Goal: Transaction & Acquisition: Obtain resource

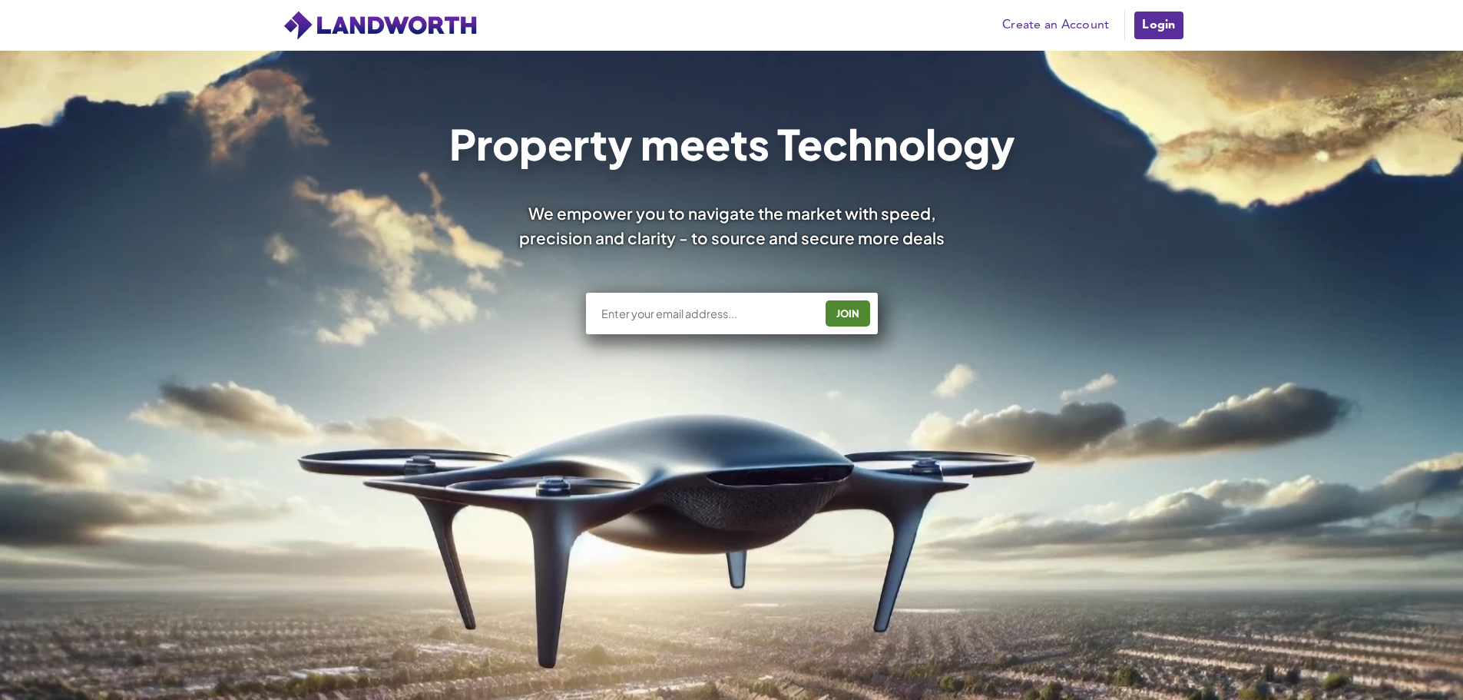
drag, startPoint x: 636, startPoint y: 310, endPoint x: 610, endPoint y: 320, distance: 27.7
click at [610, 320] on div "JOIN" at bounding box center [732, 313] width 292 height 41
click at [1173, 28] on link "Login" at bounding box center [1158, 25] width 51 height 31
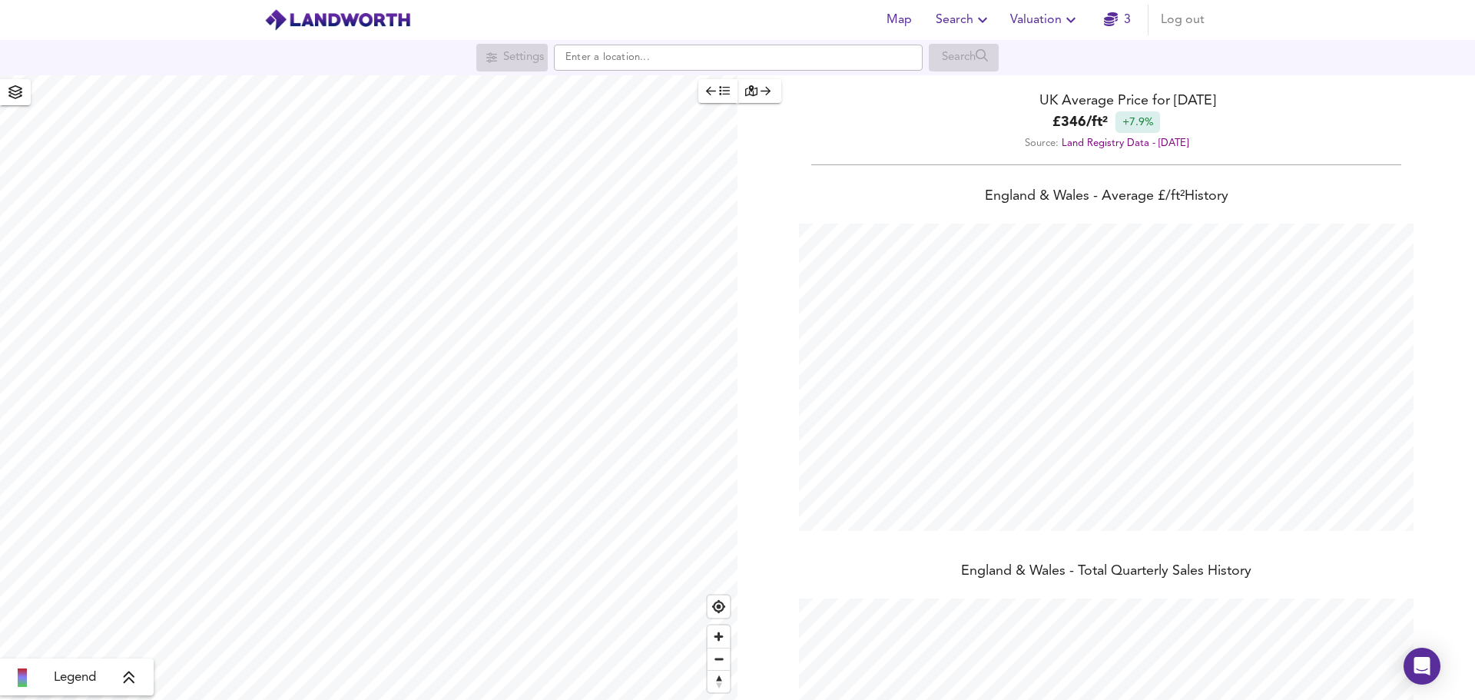
scroll to position [700, 1475]
paste input "b67 7pl"
click at [664, 92] on small "Sabell Road, Smethwick" at bounding box center [711, 88] width 162 height 9
type input "Sabell Road, Smethwick B67 7PL"
checkbox input "false"
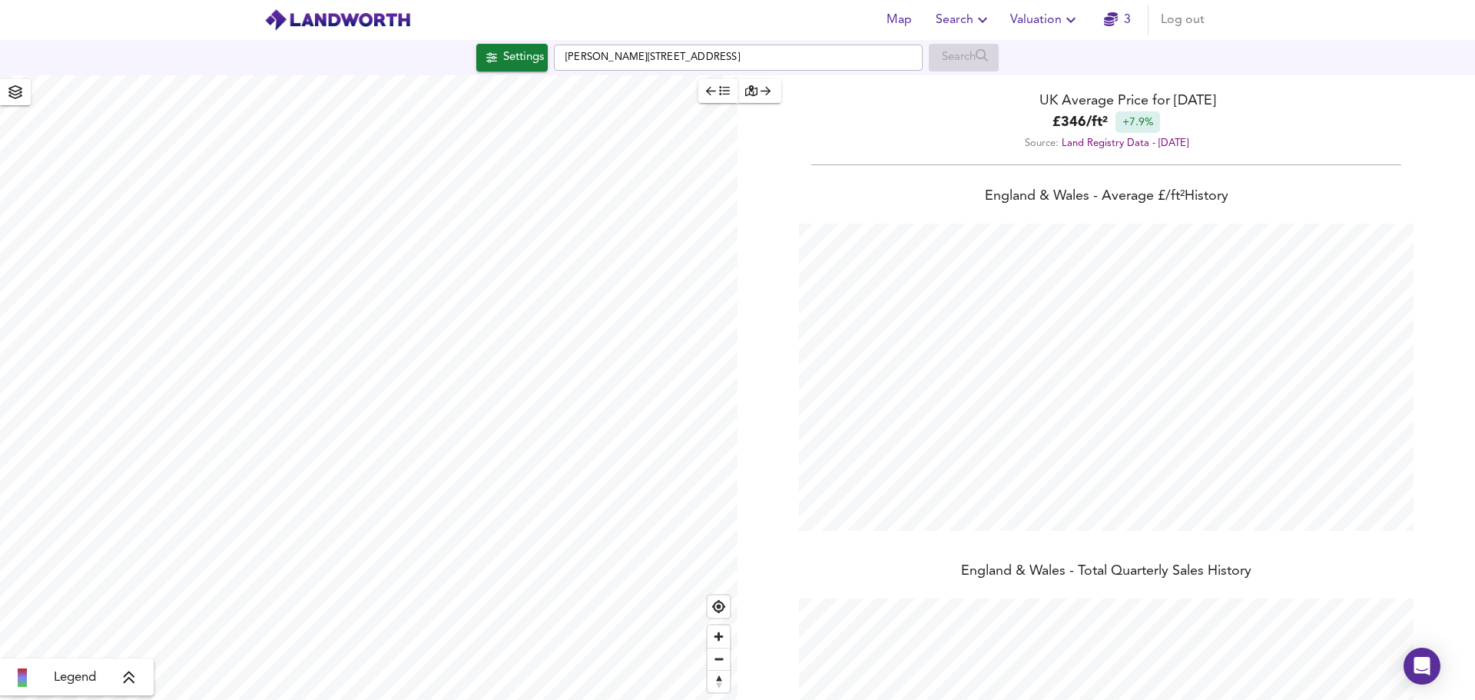
checkbox input "true"
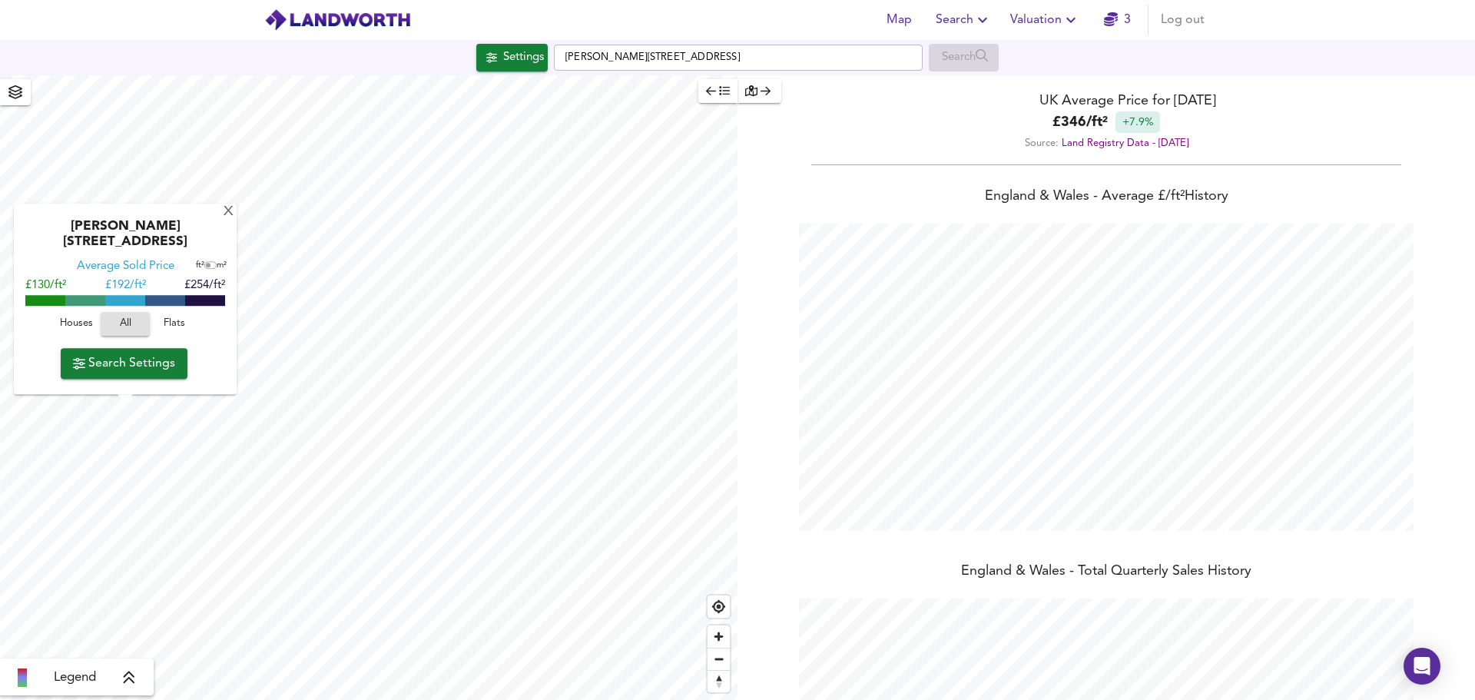
click at [222, 220] on div "X" at bounding box center [228, 212] width 13 height 15
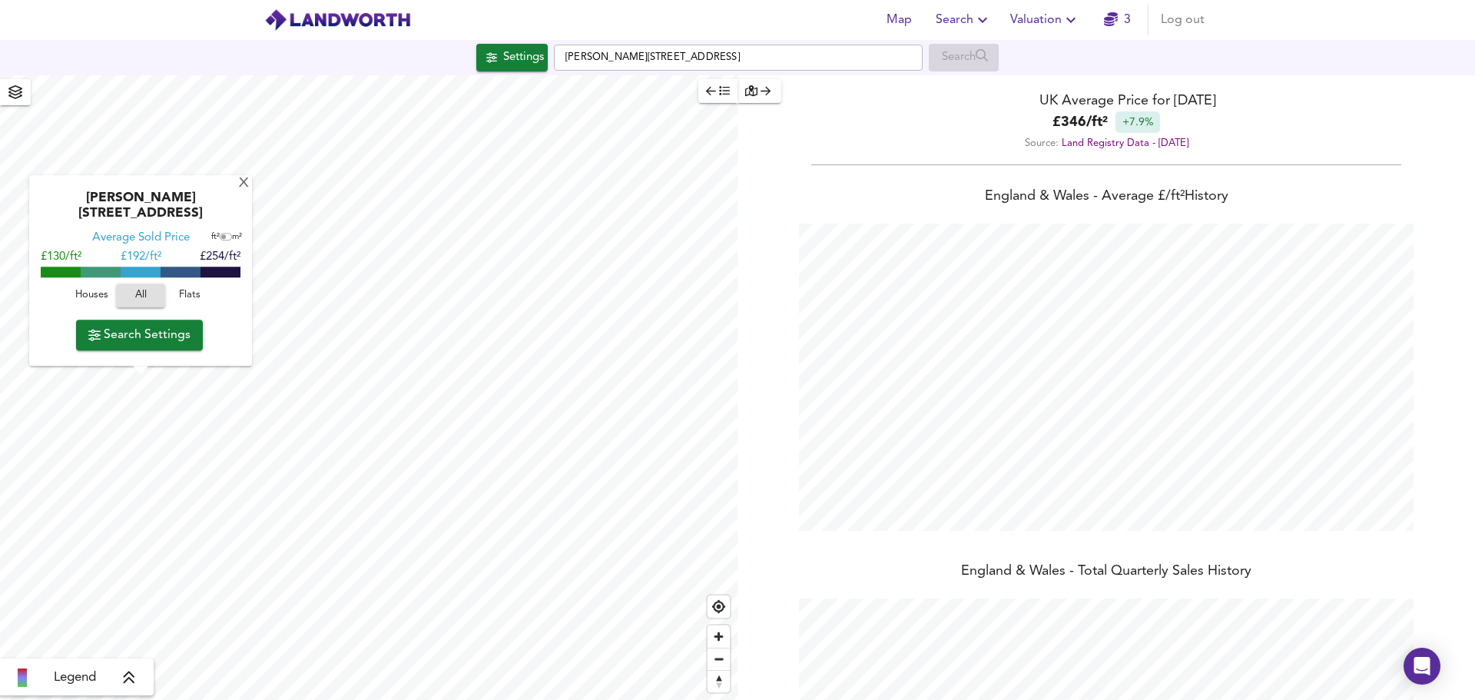
click at [238, 191] on div "X" at bounding box center [243, 184] width 13 height 15
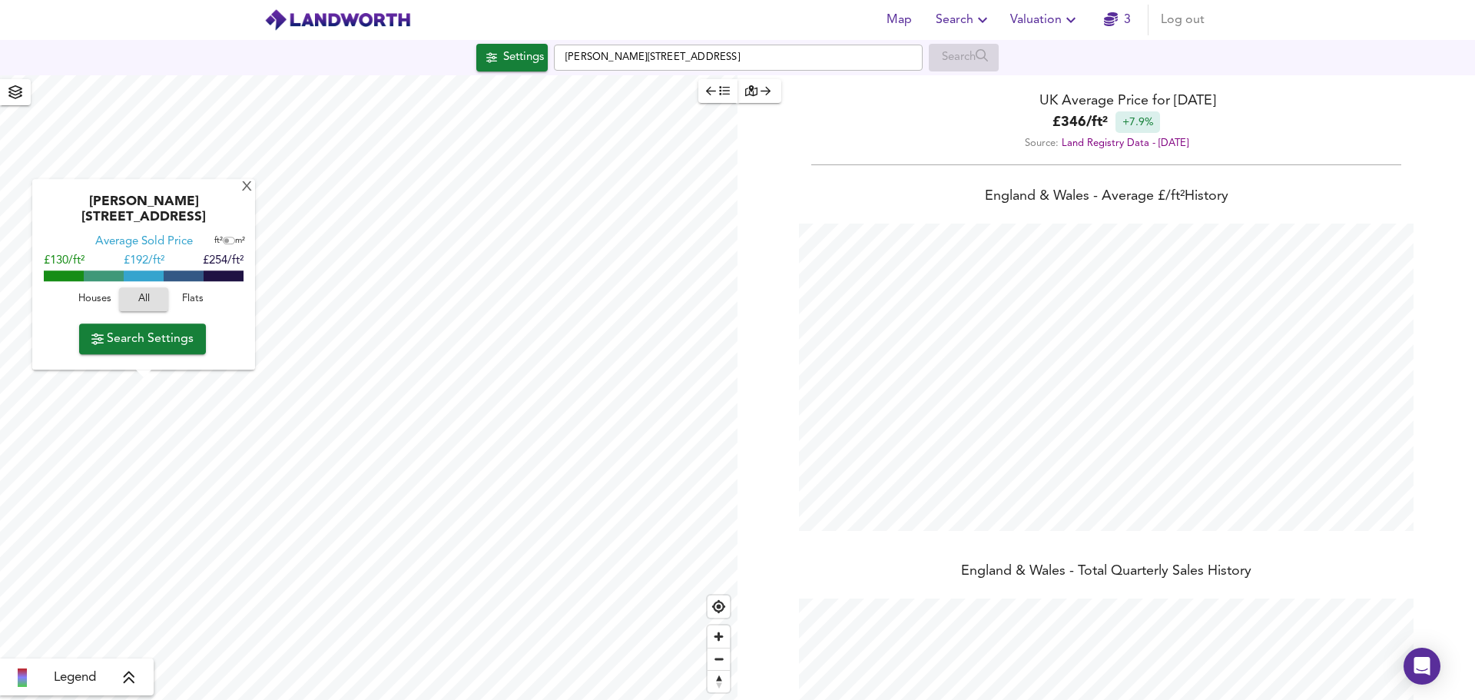
click at [98, 301] on span "Houses" at bounding box center [94, 300] width 41 height 18
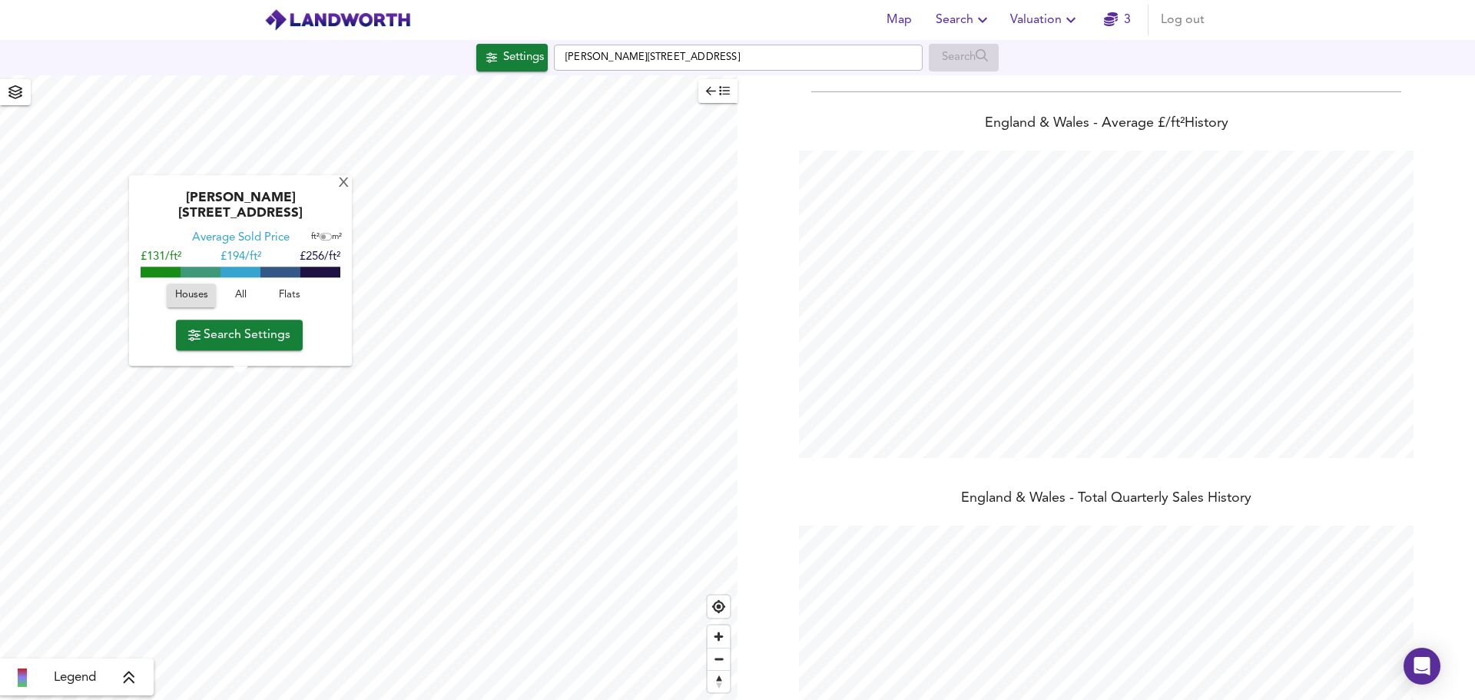
scroll to position [221, 0]
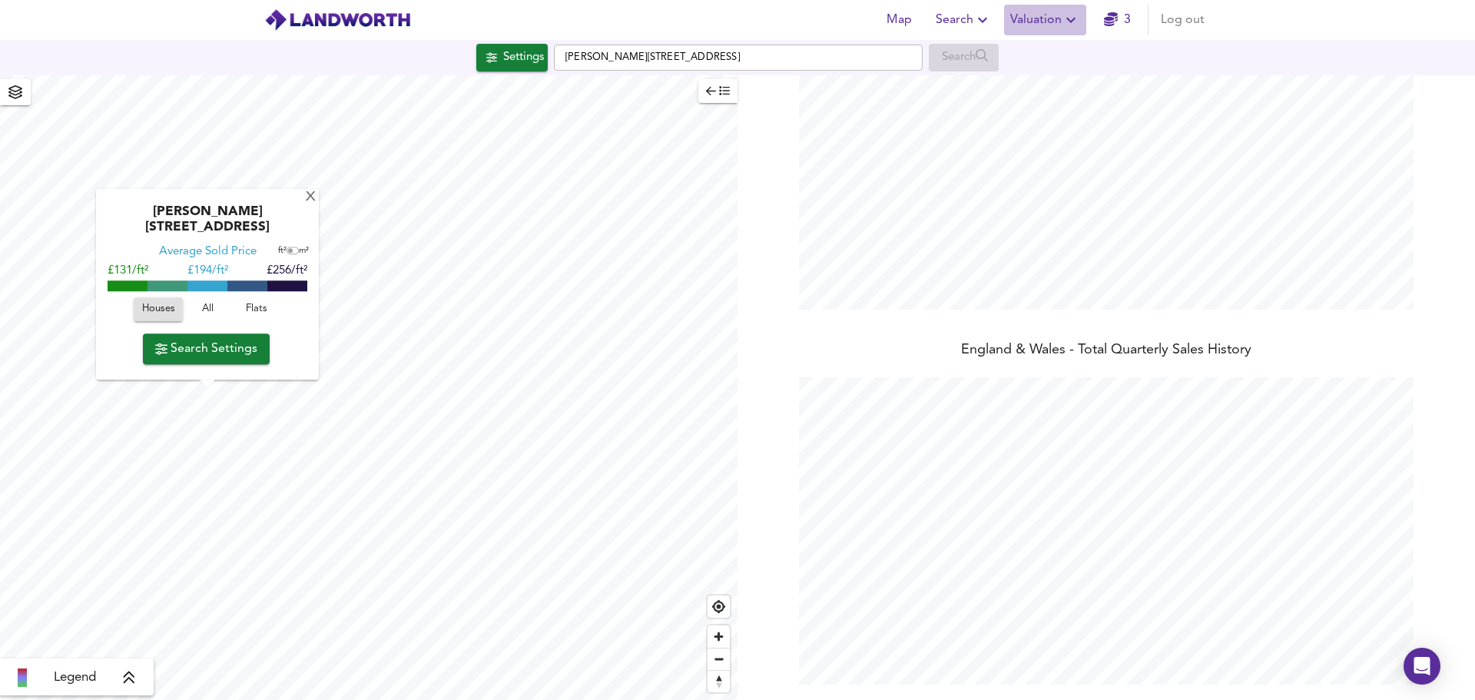
click at [1040, 22] on span "Valuation" at bounding box center [1045, 20] width 70 height 22
click at [1045, 51] on li "New Valuation Report" at bounding box center [1045, 55] width 184 height 28
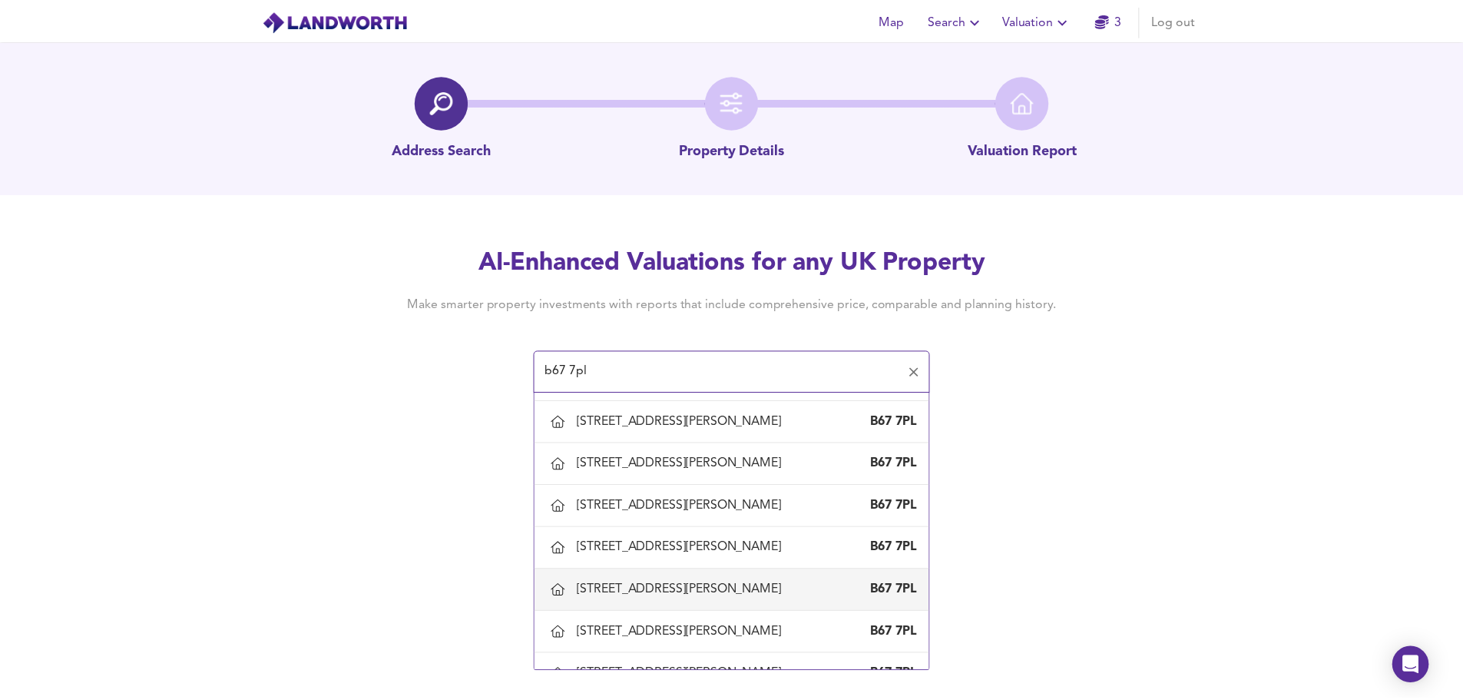
scroll to position [1690, 0]
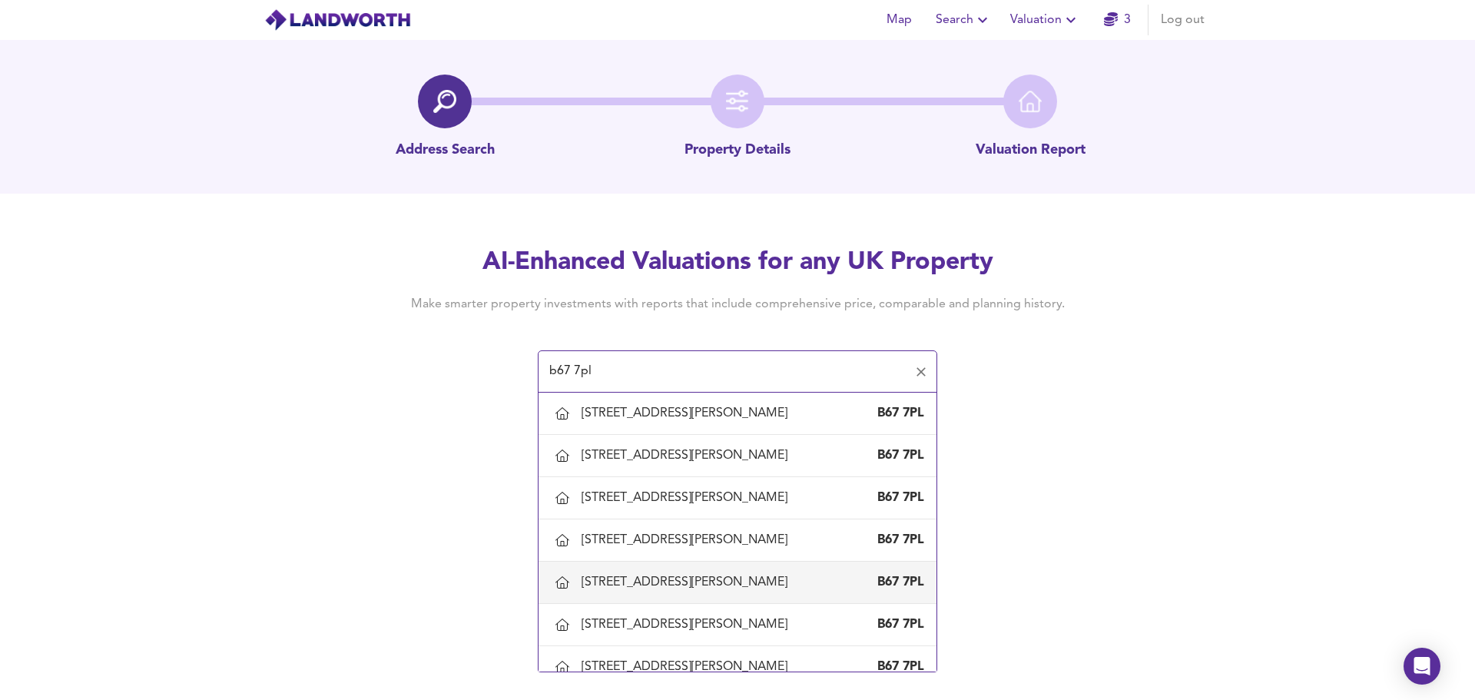
click at [614, 584] on div "142 Sabell Road, Smethwick, Sandwell" at bounding box center [687, 582] width 212 height 17
type input "142 Sabell Road, Smethwick, Sandwell"
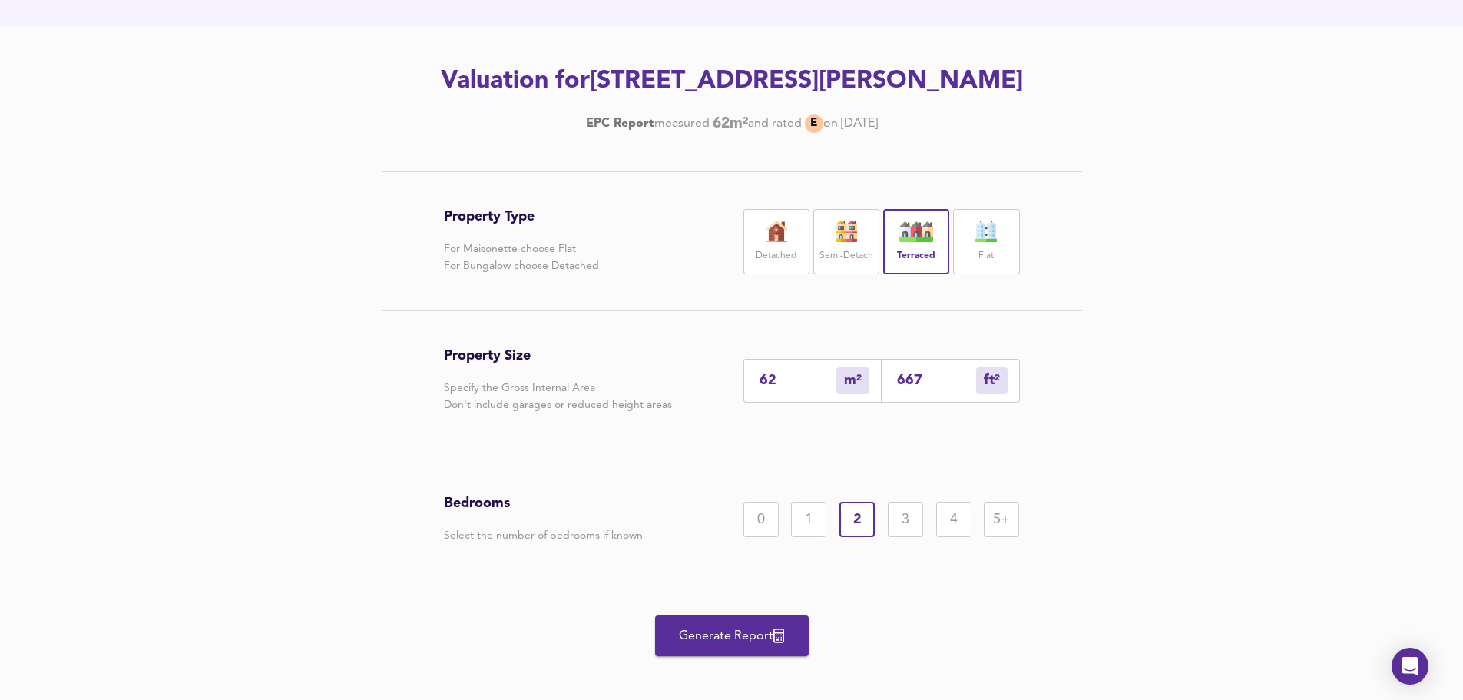
scroll to position [181, 0]
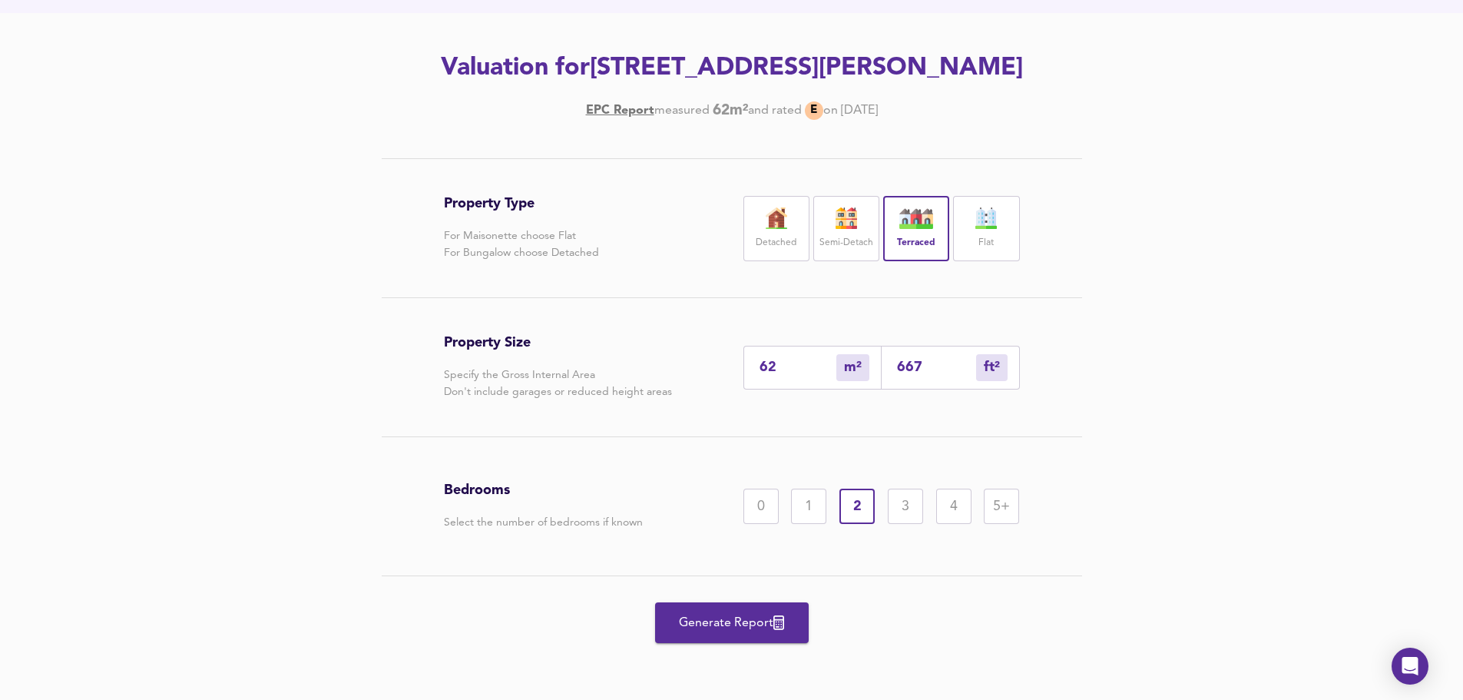
click at [720, 621] on span "Generate Report" at bounding box center [732, 623] width 123 height 22
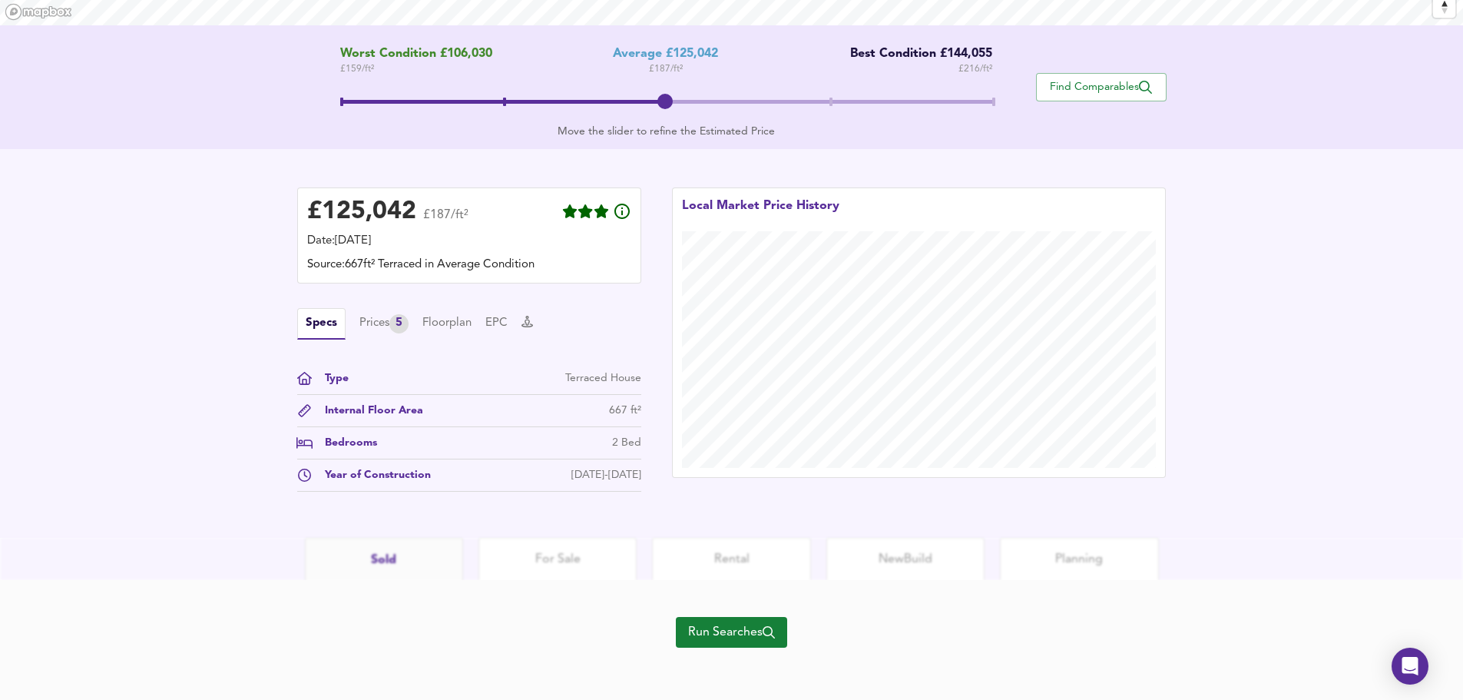
scroll to position [296, 0]
click at [760, 631] on span "Run Searches" at bounding box center [731, 629] width 87 height 22
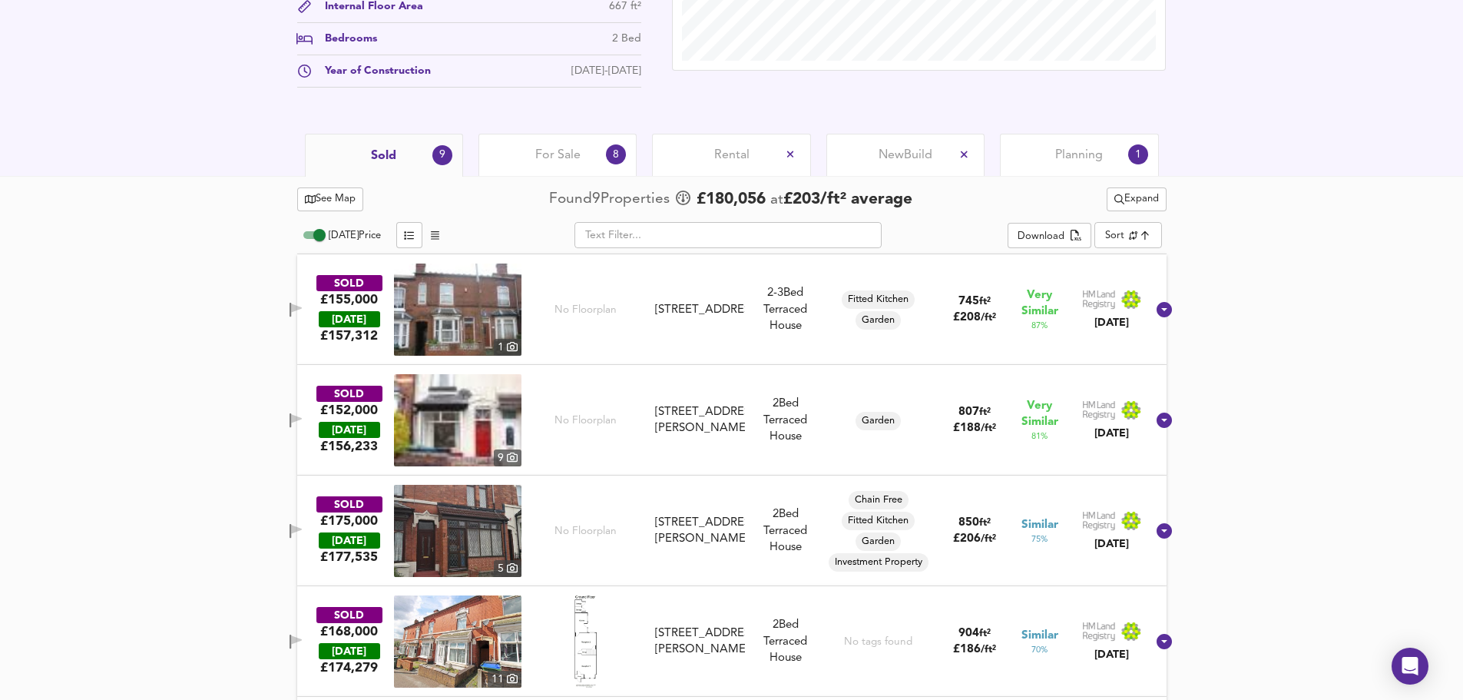
scroll to position [691, 0]
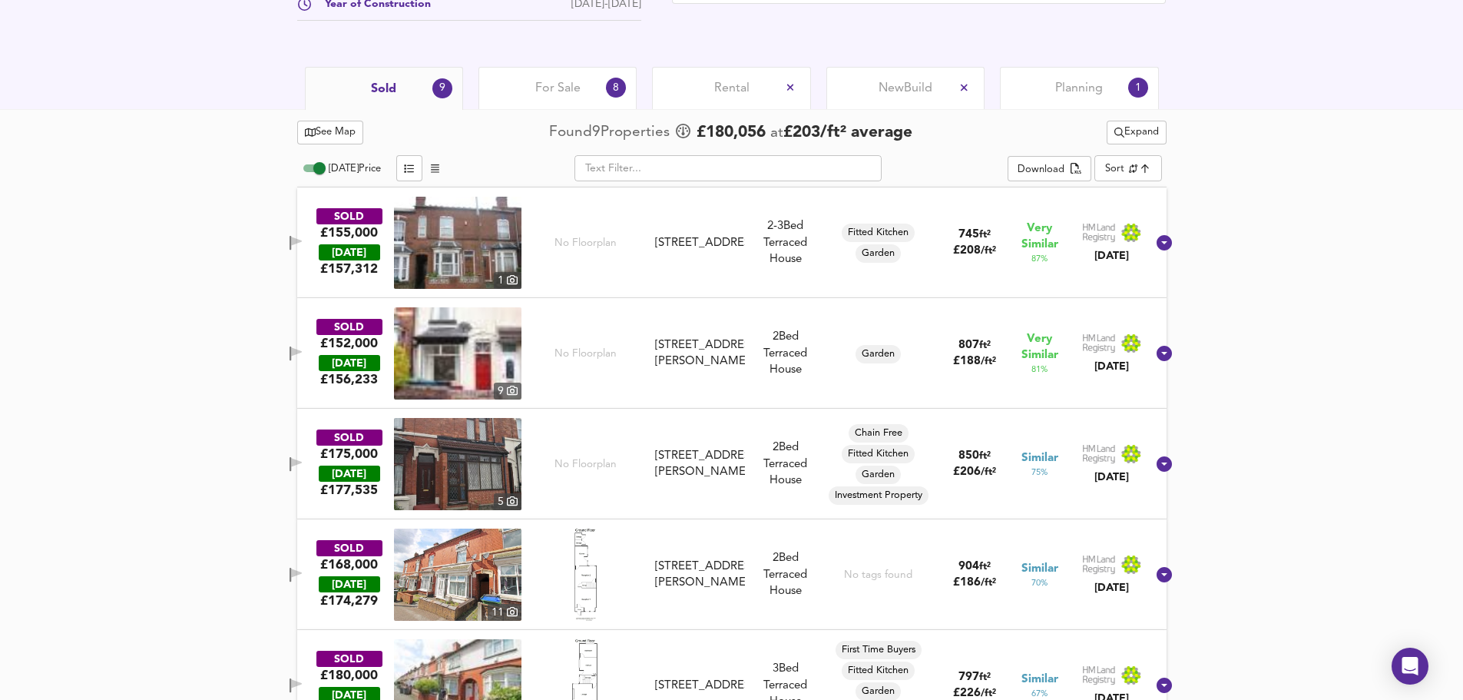
click at [475, 247] on img at bounding box center [458, 243] width 128 height 92
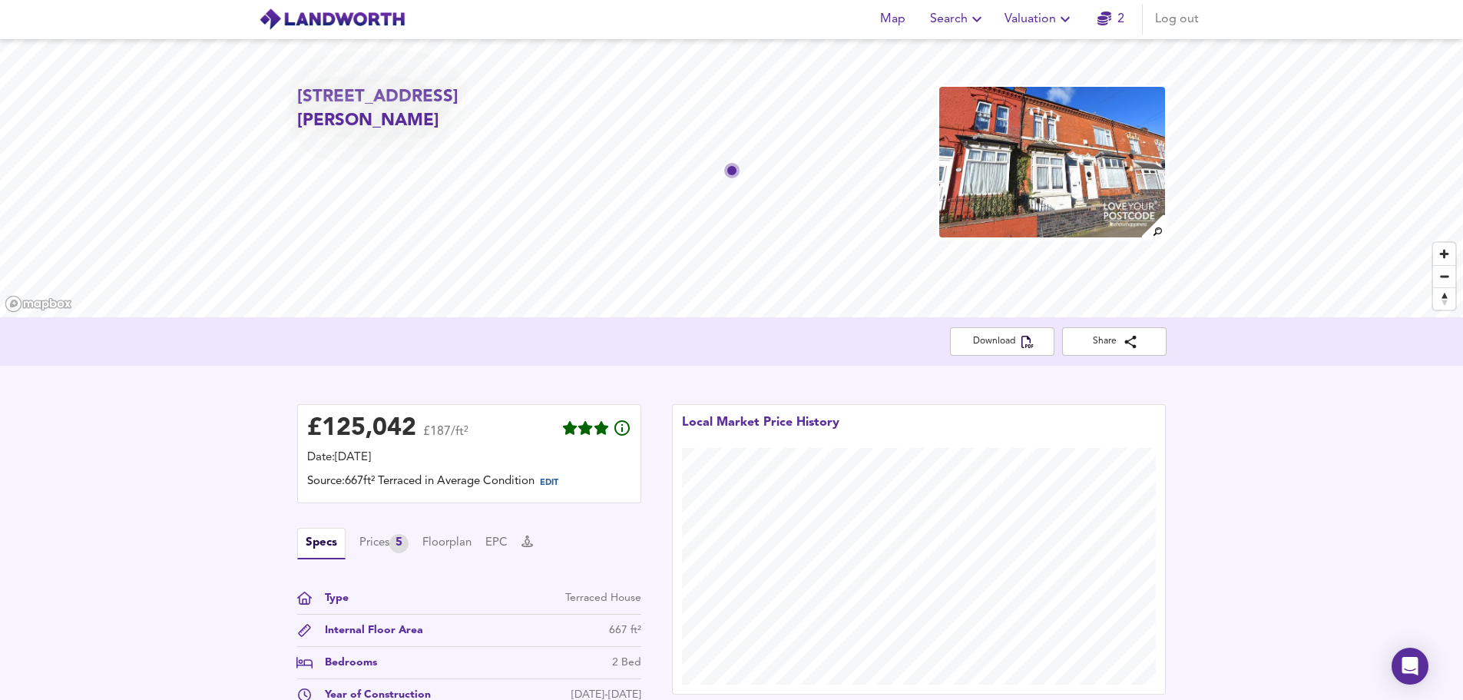
scroll to position [0, 0]
click at [552, 486] on span "EDIT" at bounding box center [549, 483] width 18 height 8
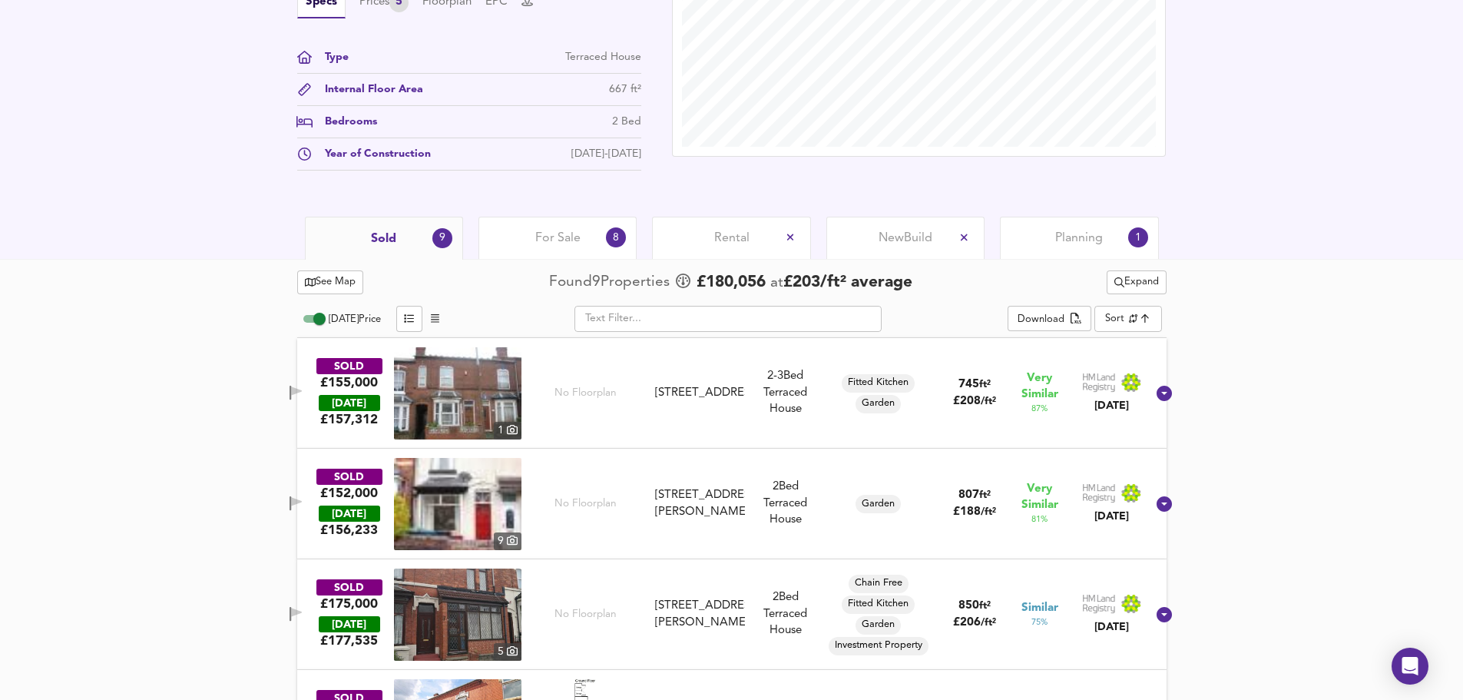
scroll to position [614, 0]
click at [454, 502] on img at bounding box center [458, 503] width 128 height 92
click at [324, 287] on span "See Map" at bounding box center [330, 282] width 51 height 18
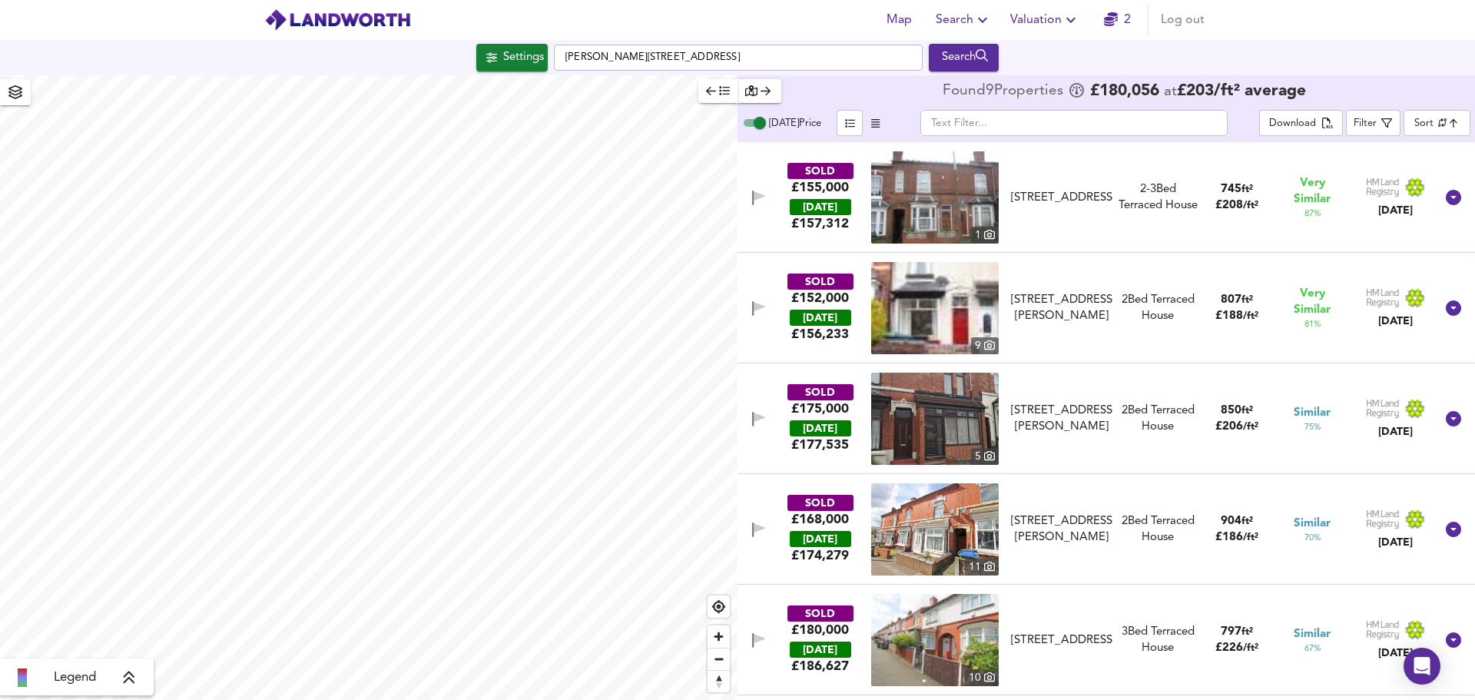
checkbox input "false"
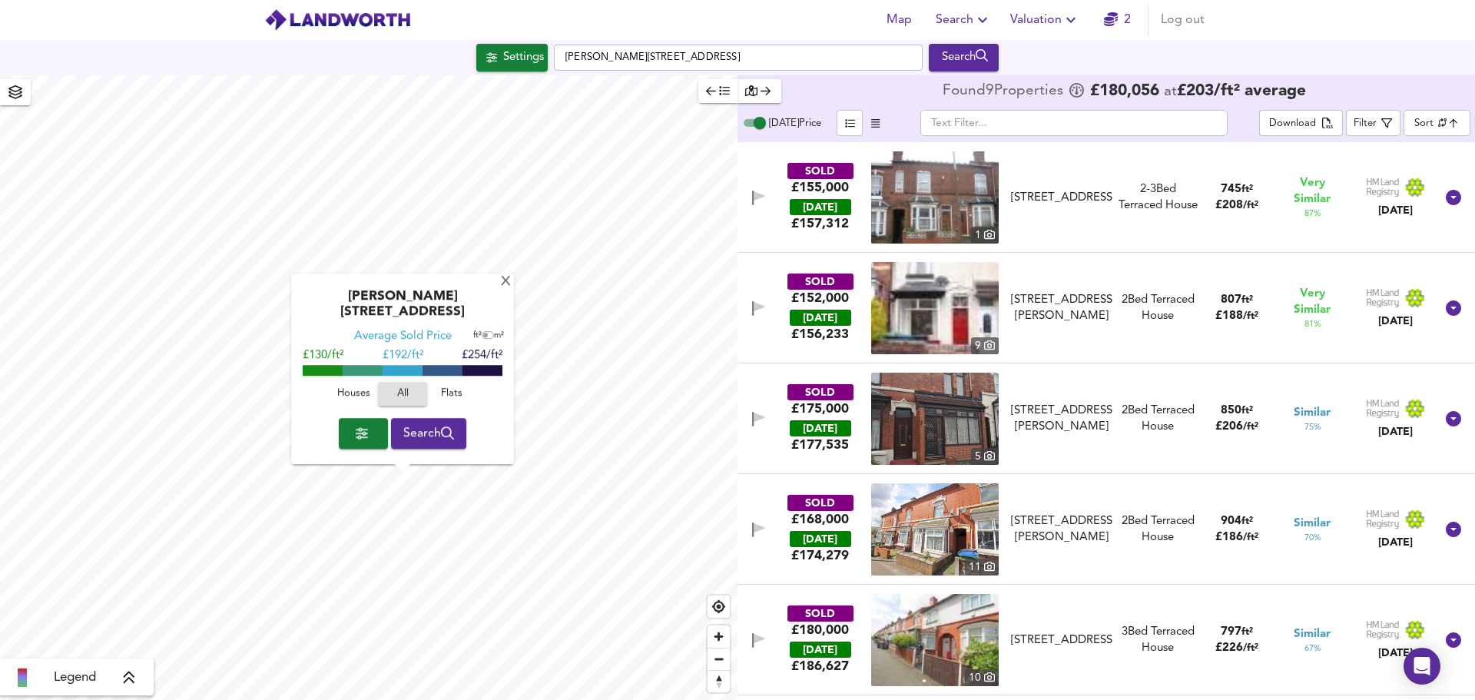
click at [412, 432] on div "X Sabell Road, B67 7PL Average Sold Price ft² m² £130/ft² £ 192/ft² £254/ft² Ho…" at bounding box center [368, 387] width 737 height 624
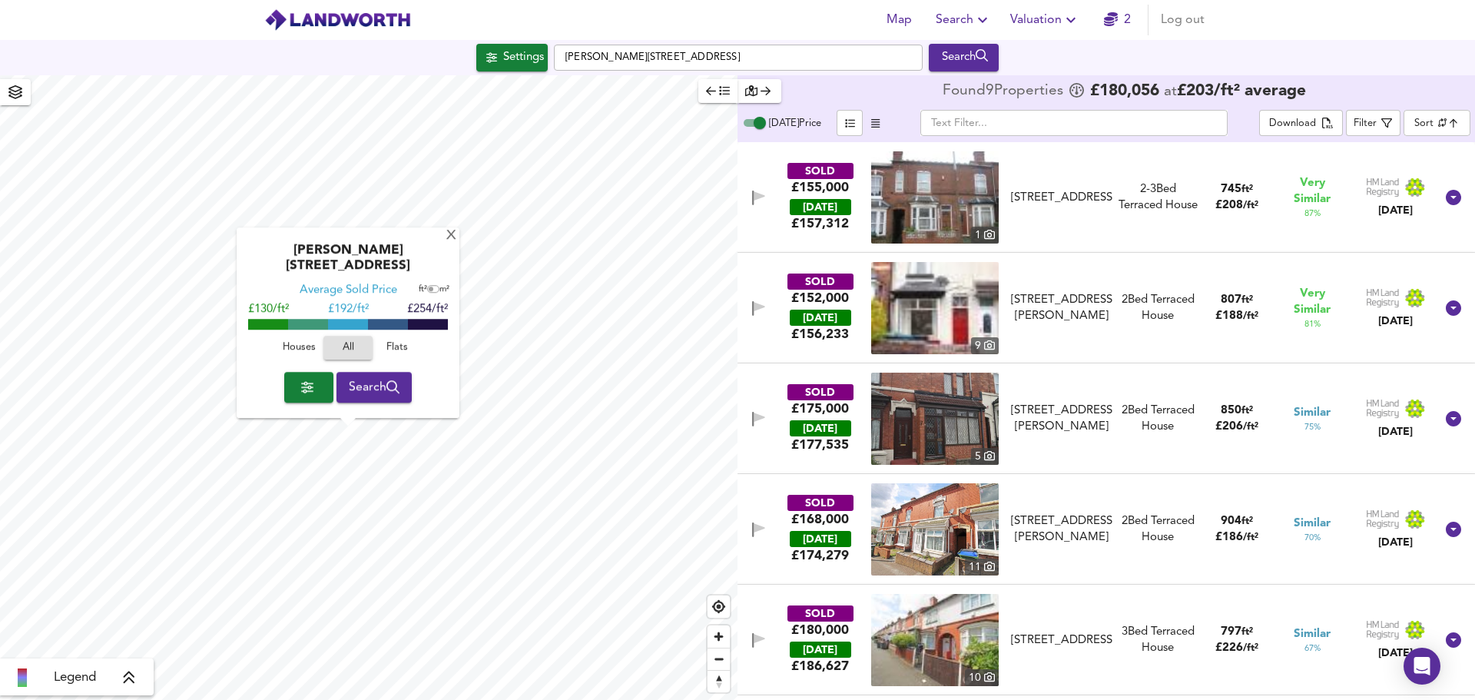
click at [448, 243] on div "X" at bounding box center [451, 236] width 13 height 15
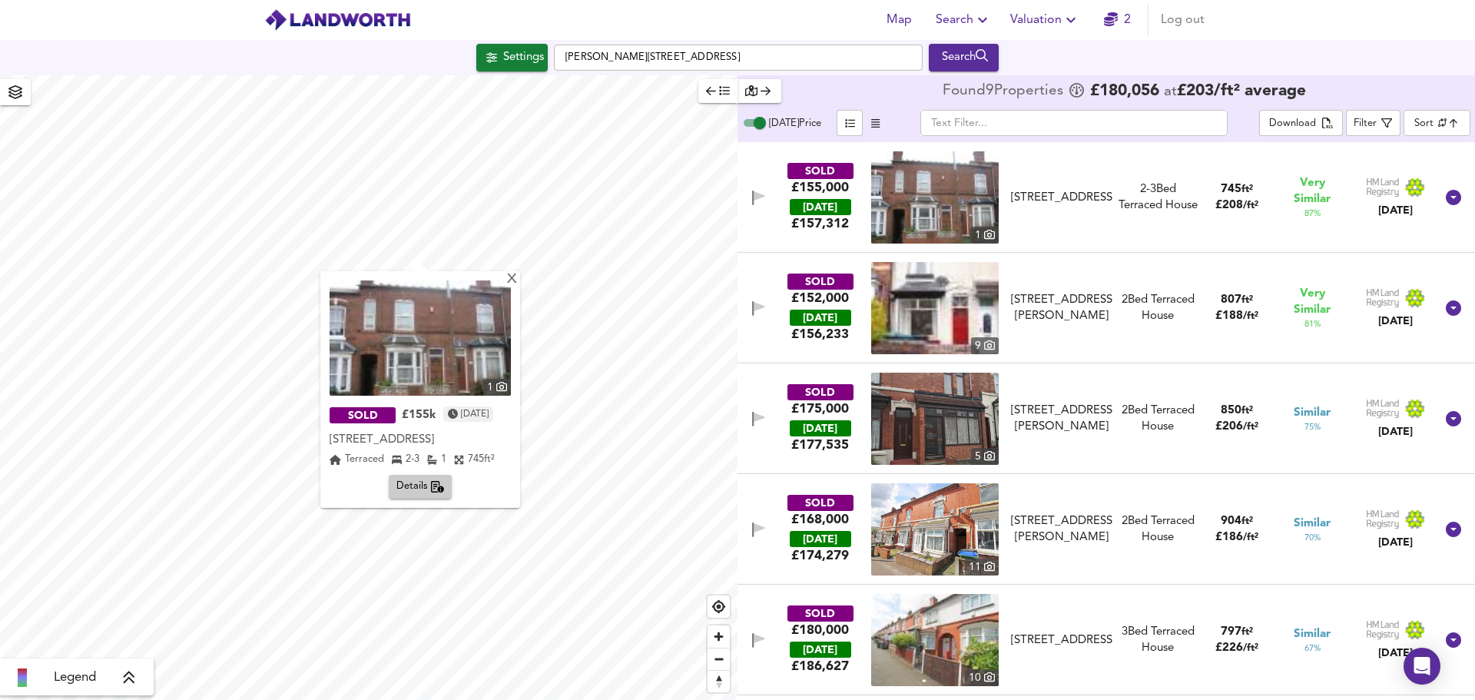
click at [518, 277] on div "X" at bounding box center [511, 280] width 13 height 15
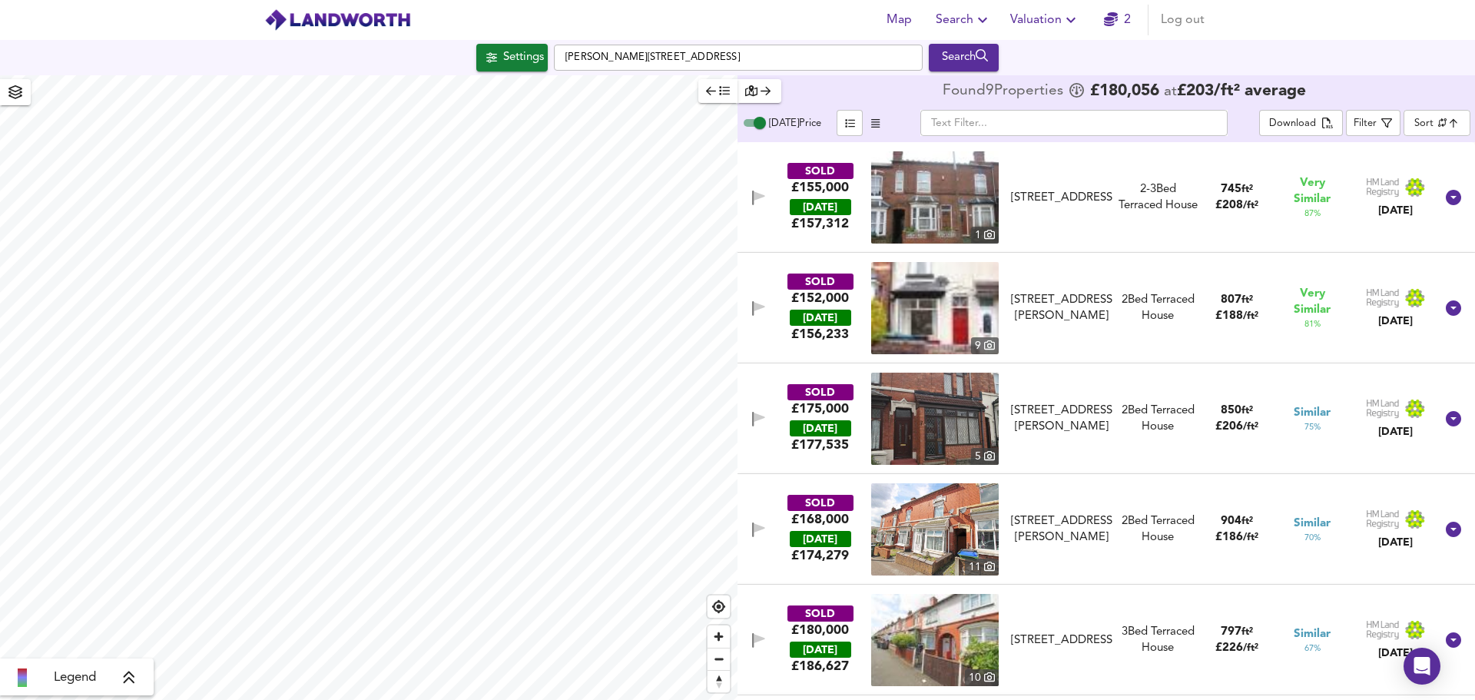
click at [1371, 124] on div "Filter" at bounding box center [1364, 124] width 23 height 18
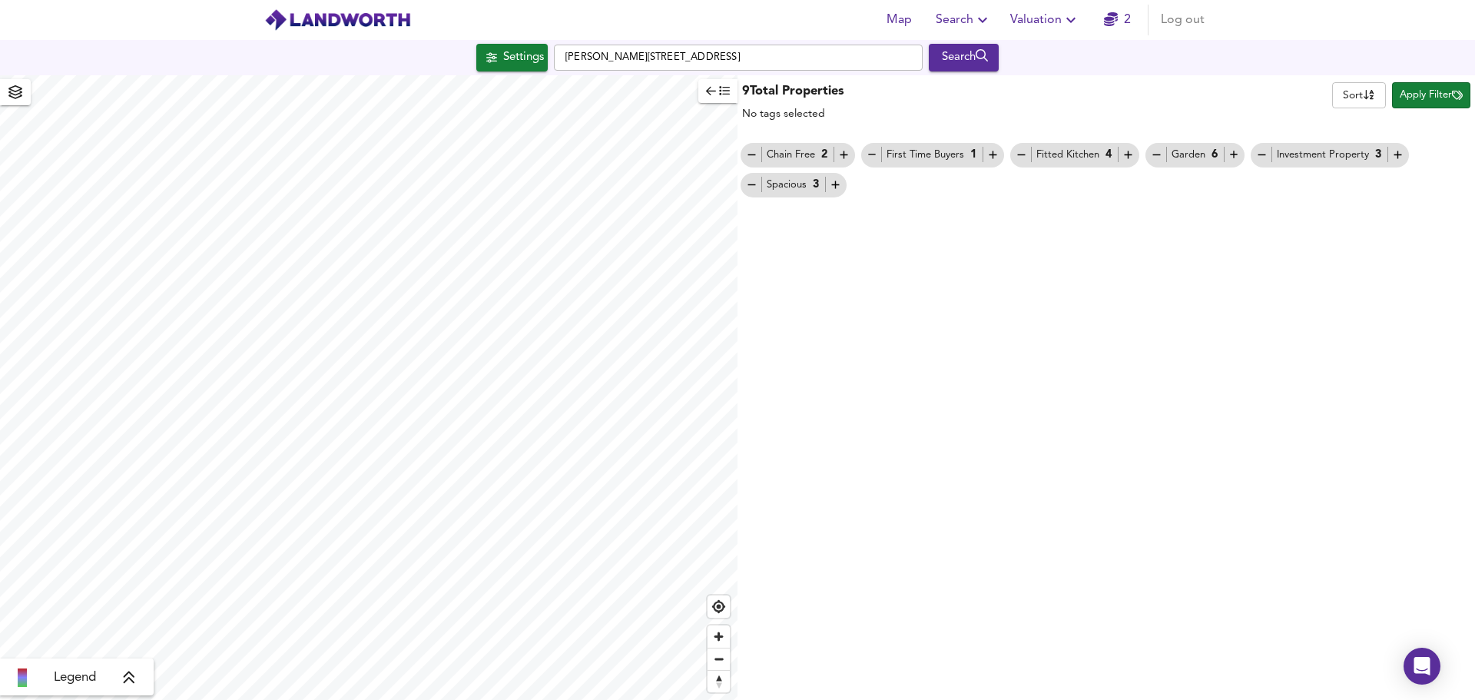
click at [1349, 95] on body "Map Search Valuation 2 Log out Settings Sabell Road, B67 7PL Search Legend 9 To…" at bounding box center [737, 350] width 1475 height 700
click at [1206, 100] on div at bounding box center [737, 350] width 1475 height 700
click at [713, 94] on icon "button" at bounding box center [711, 90] width 10 height 11
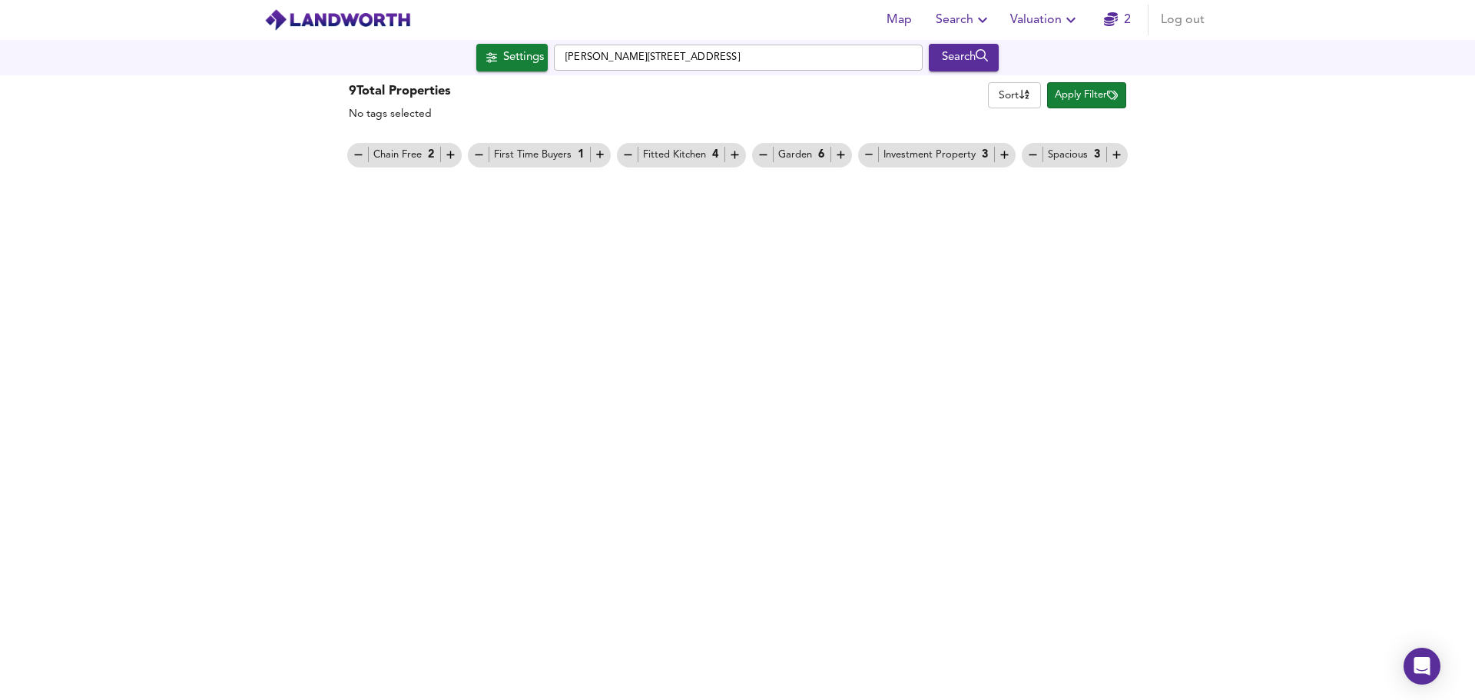
drag, startPoint x: 727, startPoint y: 257, endPoint x: 747, endPoint y: 243, distance: 24.3
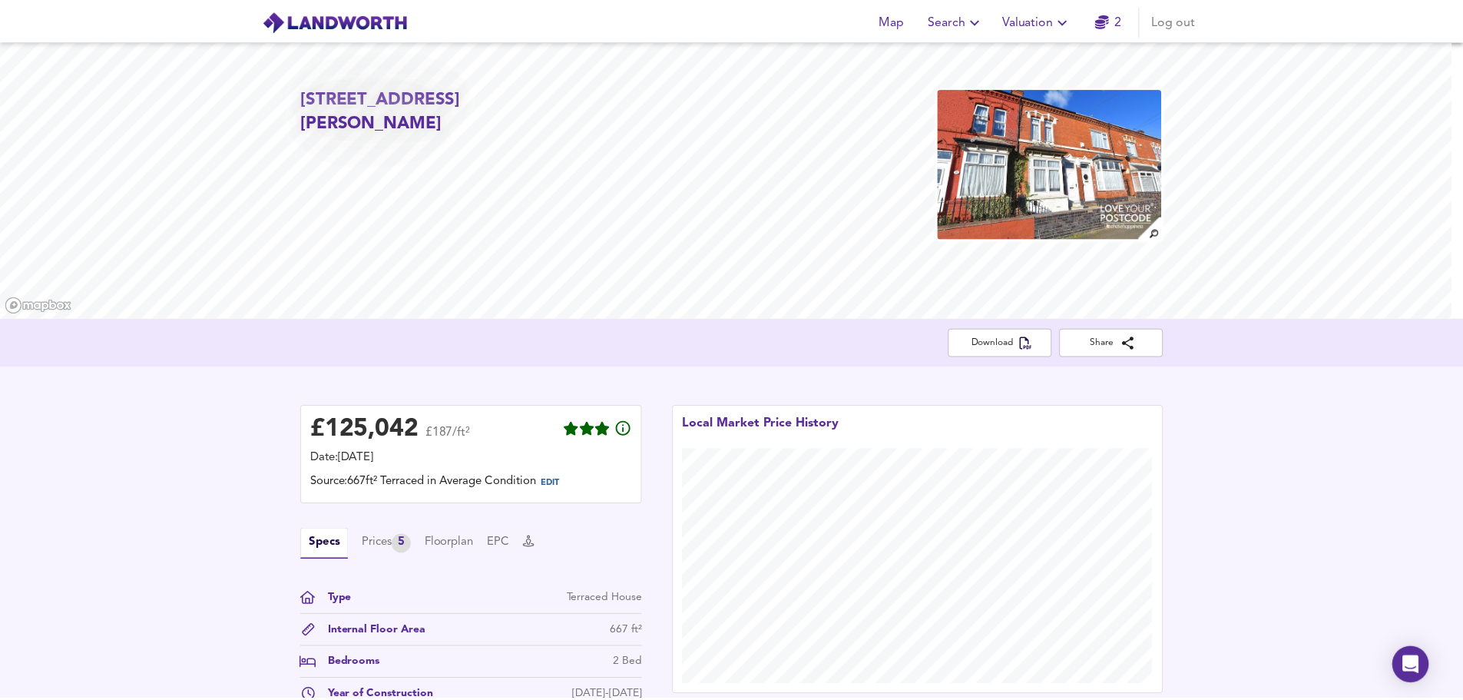
scroll to position [614, 0]
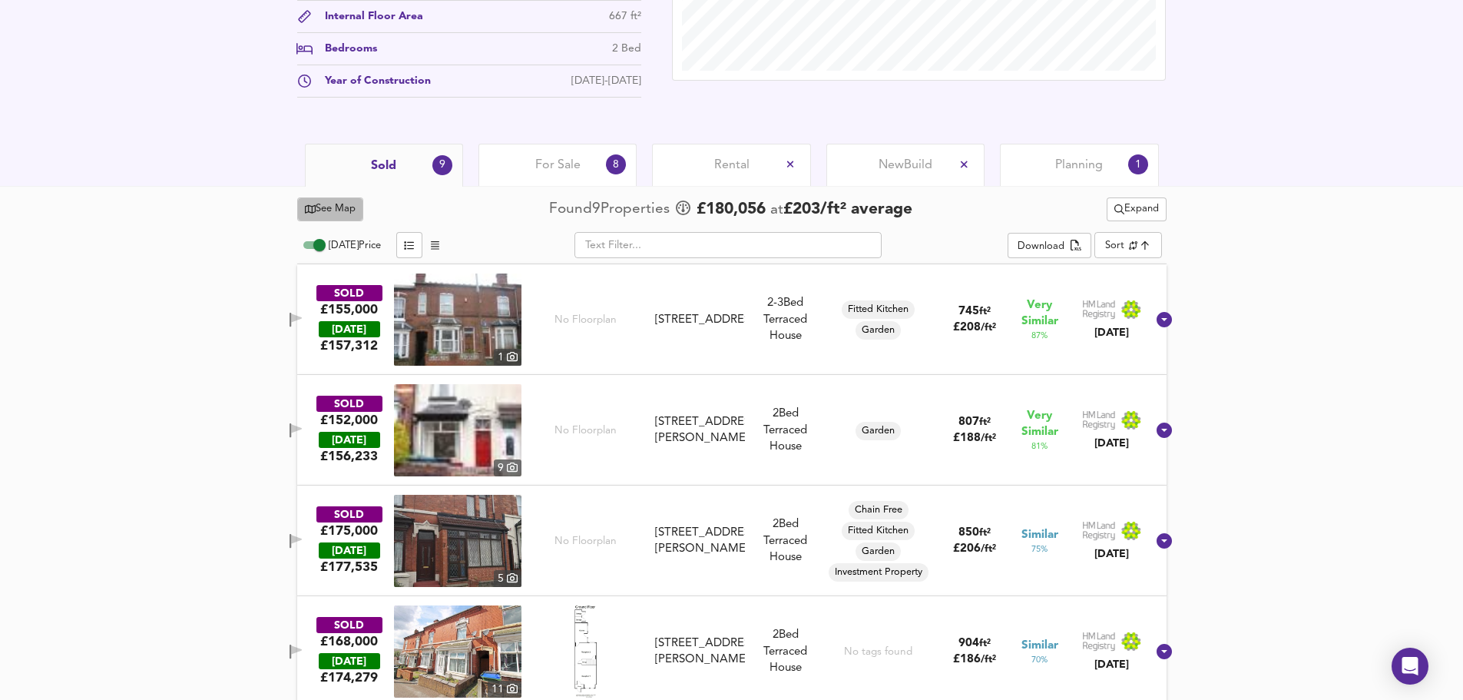
click at [332, 214] on span "See Map" at bounding box center [330, 209] width 51 height 18
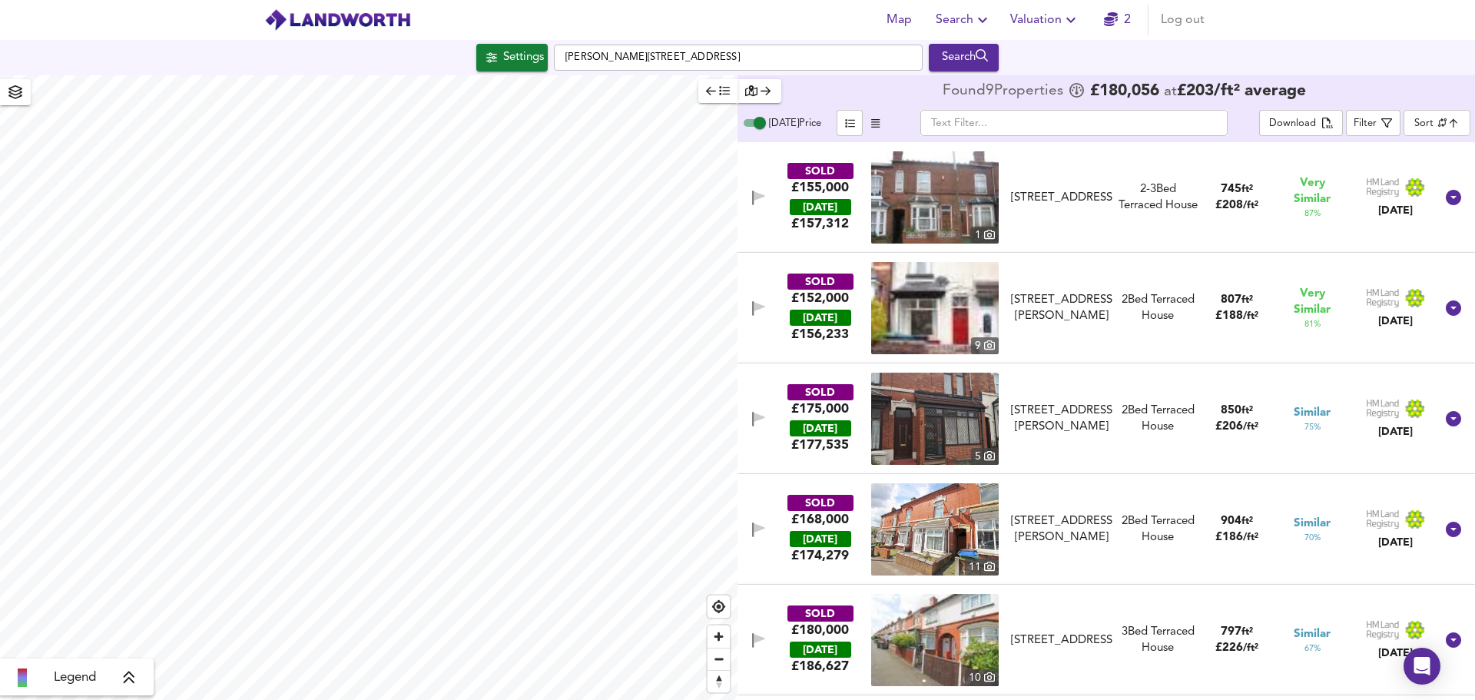
checkbox input "false"
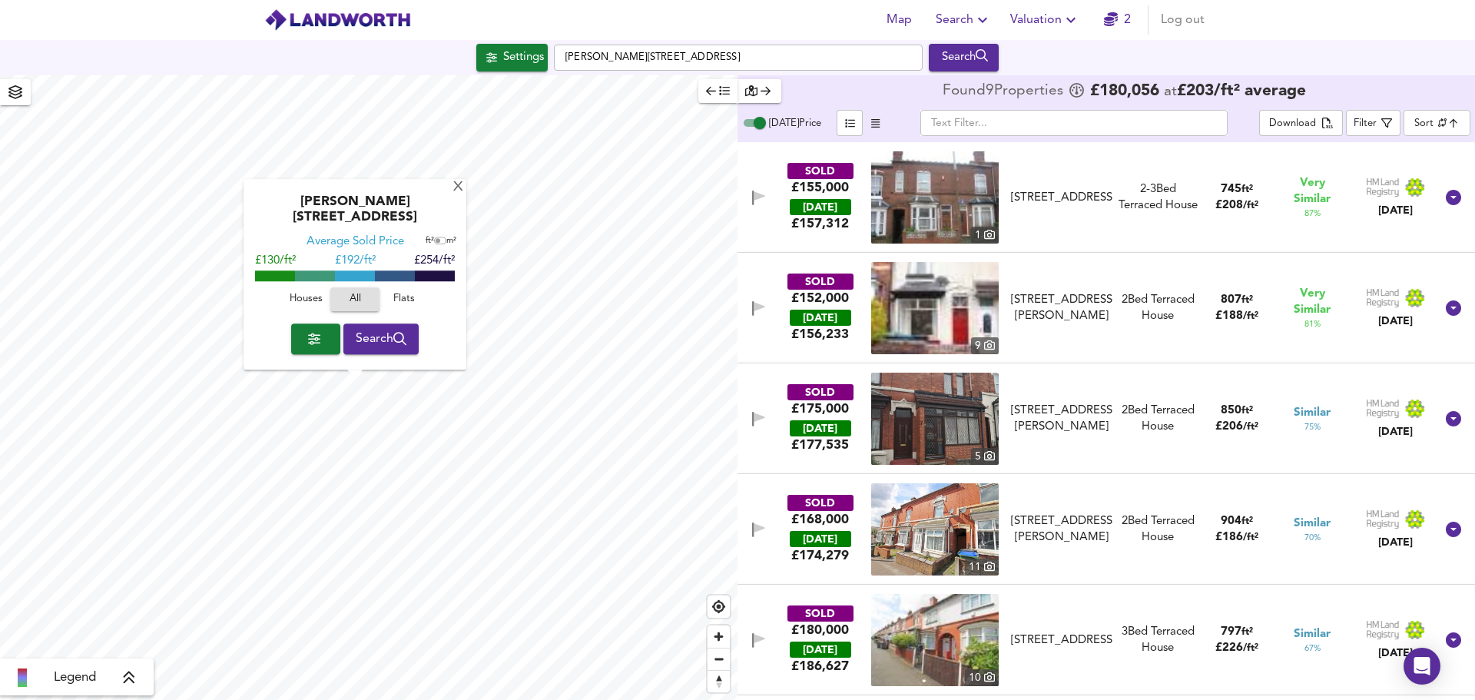
click at [454, 195] on div "X" at bounding box center [458, 188] width 13 height 15
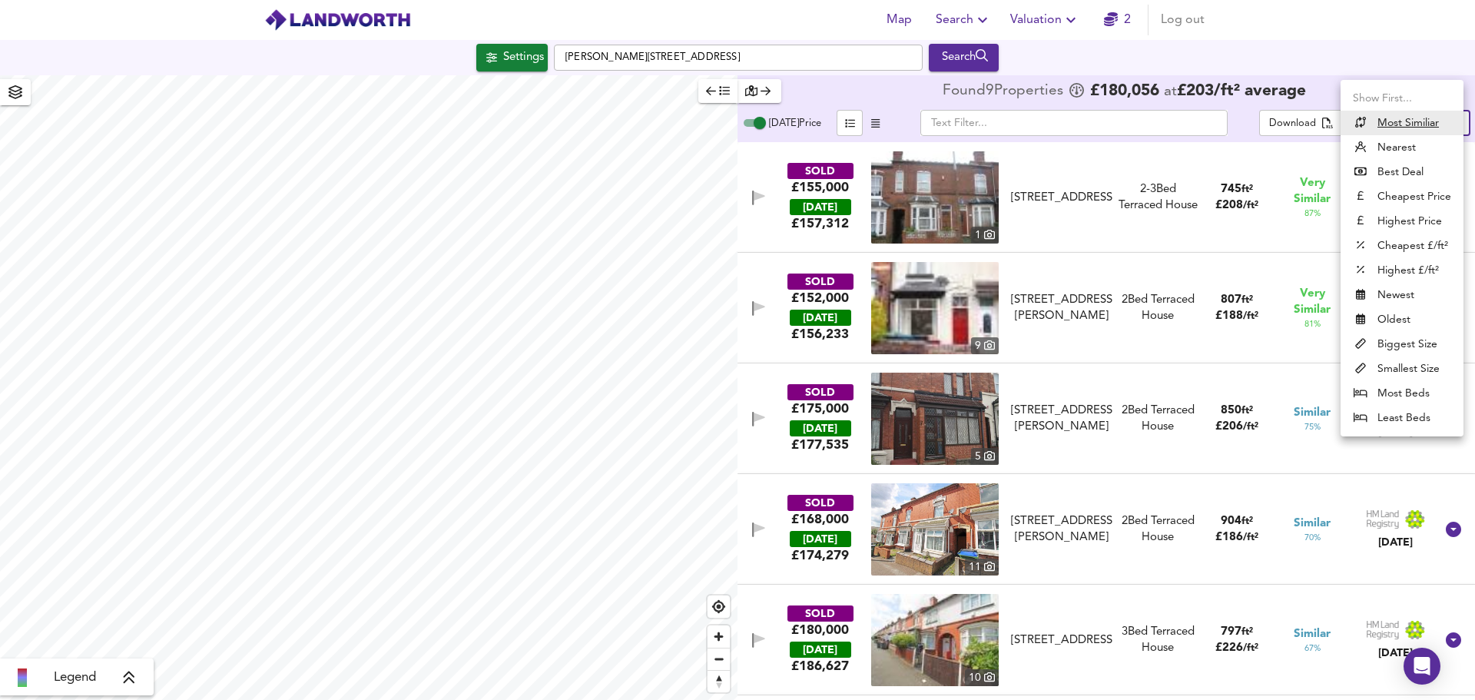
click at [1426, 123] on body "Map Search Valuation 2 Log out Settings Sabell Road, B67 7PL Search Legend Foun…" at bounding box center [737, 350] width 1475 height 700
click at [1398, 140] on li "Nearest" at bounding box center [1401, 147] width 123 height 25
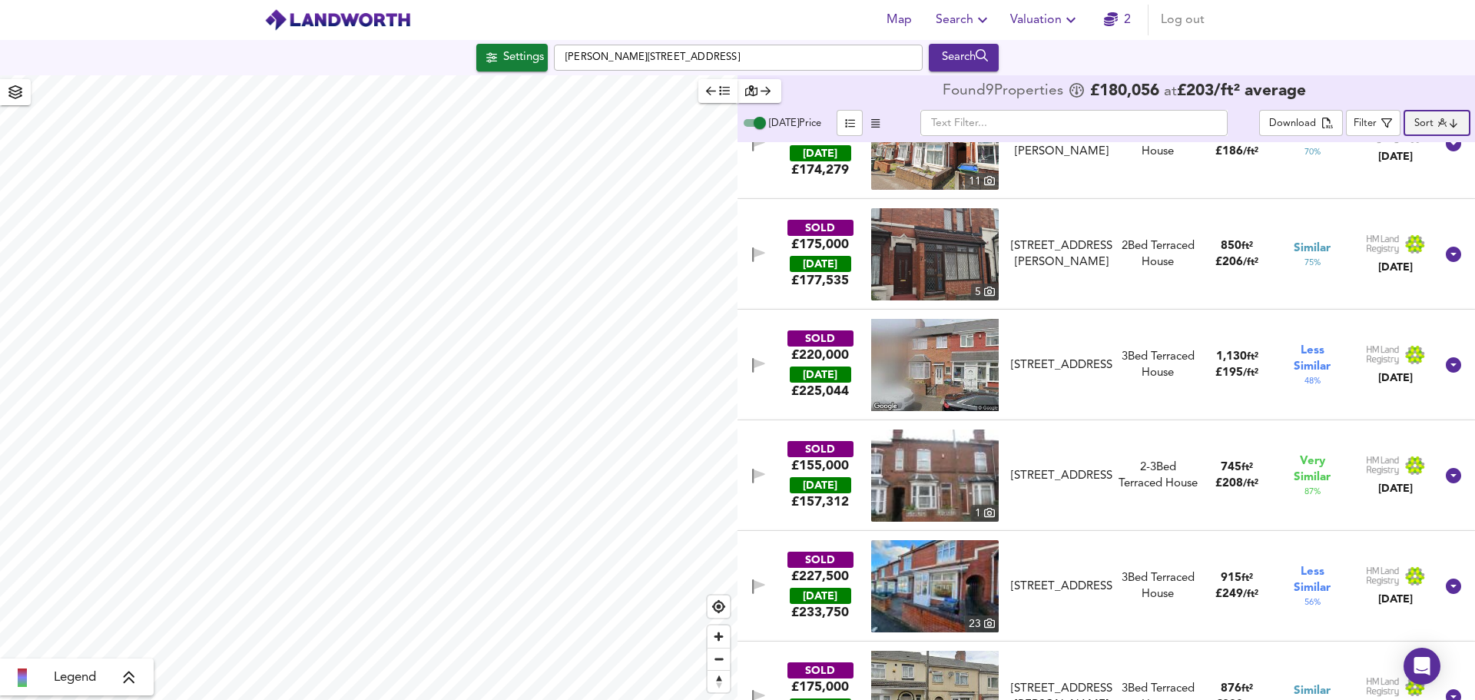
scroll to position [77, 0]
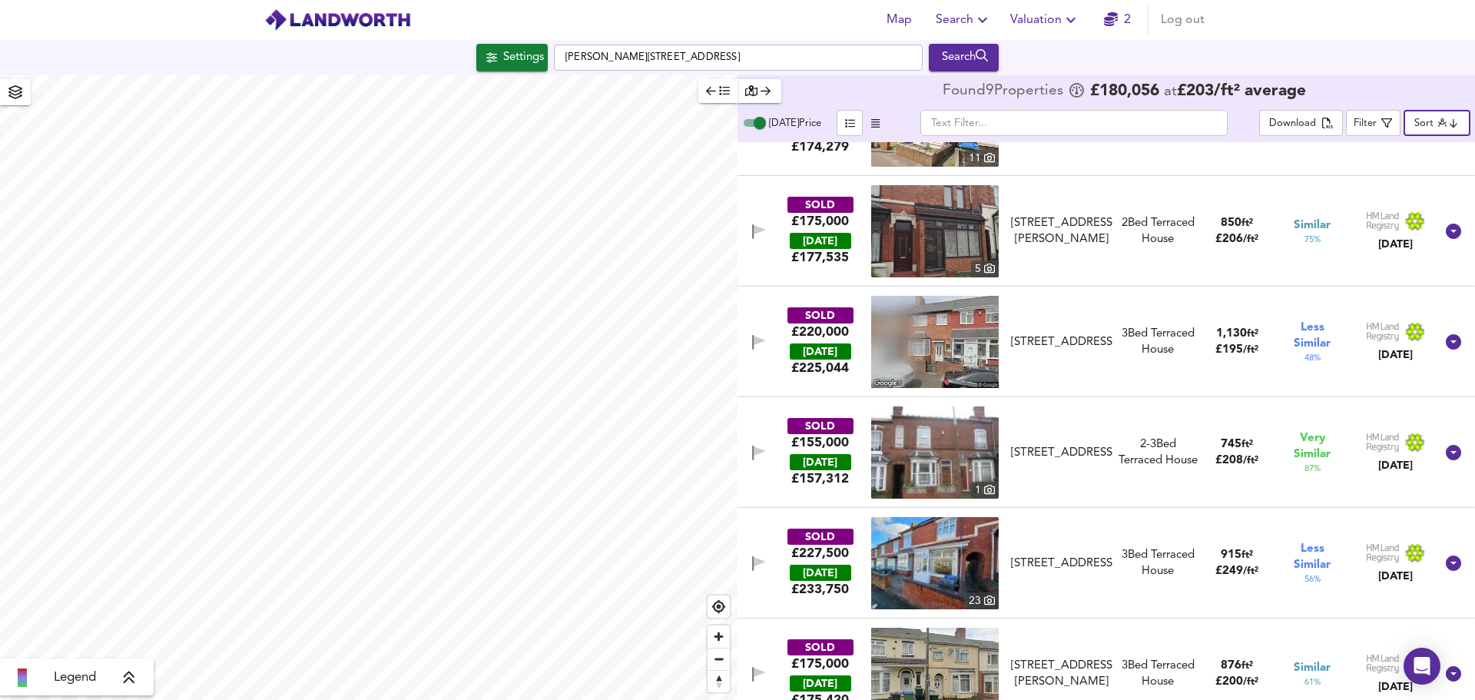
click at [1429, 126] on body "Map Search Valuation 2 Log out Settings Sabell Road, B67 7PL Search Legend Foun…" at bounding box center [737, 350] width 1475 height 700
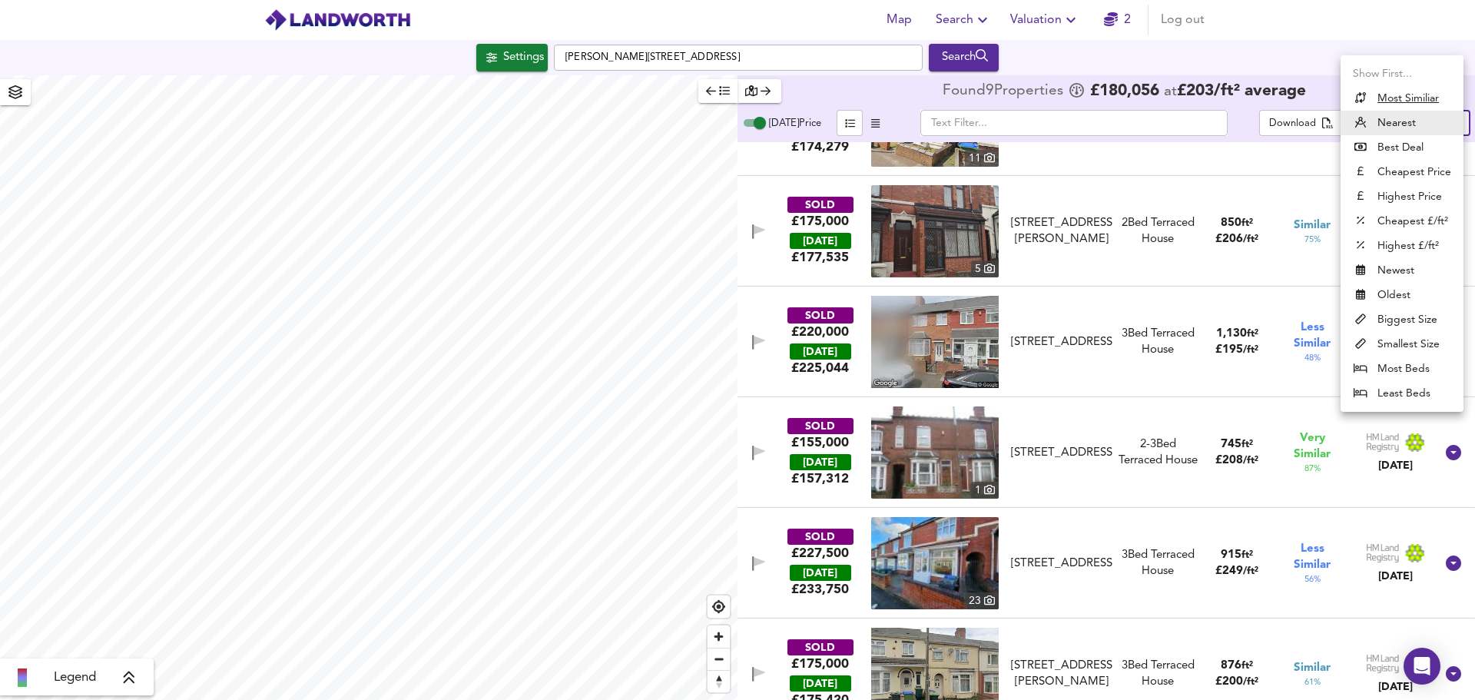
click at [1139, 163] on div at bounding box center [737, 350] width 1475 height 700
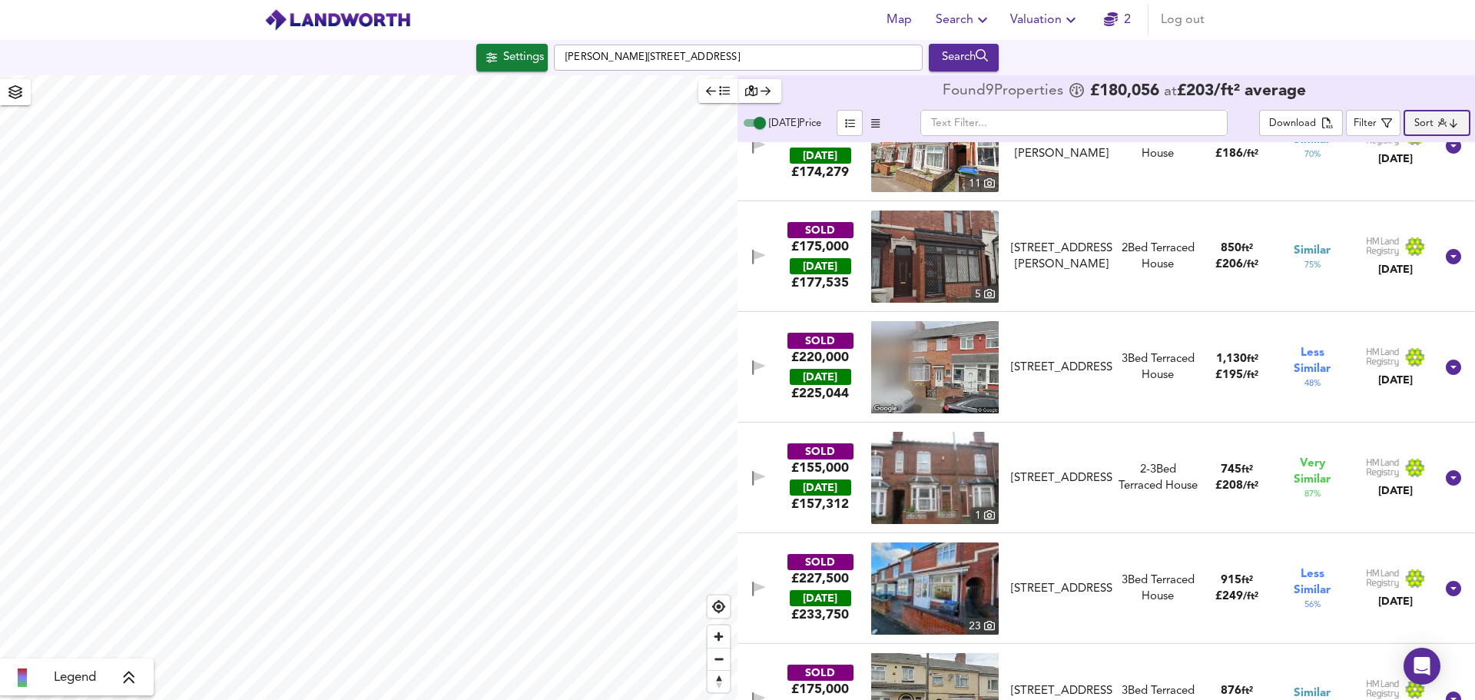
scroll to position [0, 0]
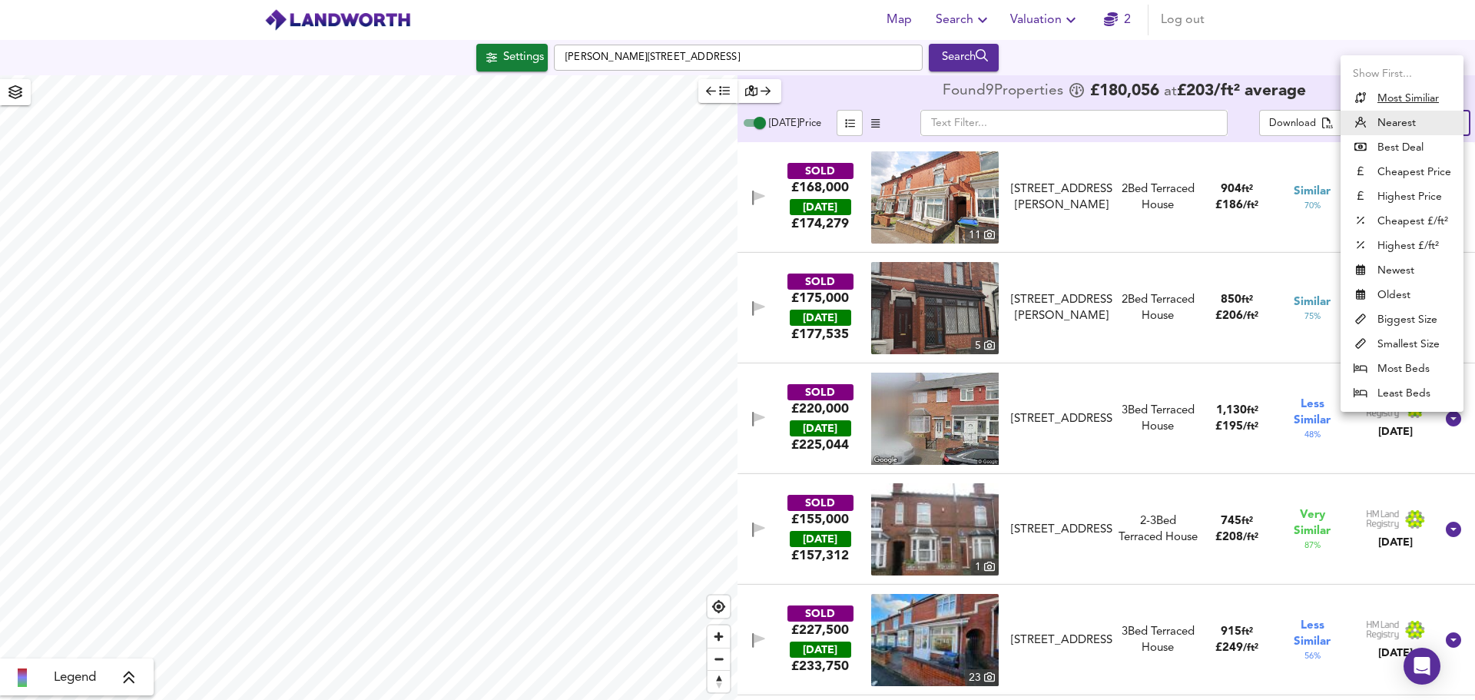
click at [1438, 128] on body "Map Search Valuation 2 Log out Settings Sabell Road, B67 7PL Search Legend Foun…" at bounding box center [737, 350] width 1475 height 700
click at [1414, 97] on u "Most Similiar" at bounding box center [1407, 98] width 61 height 15
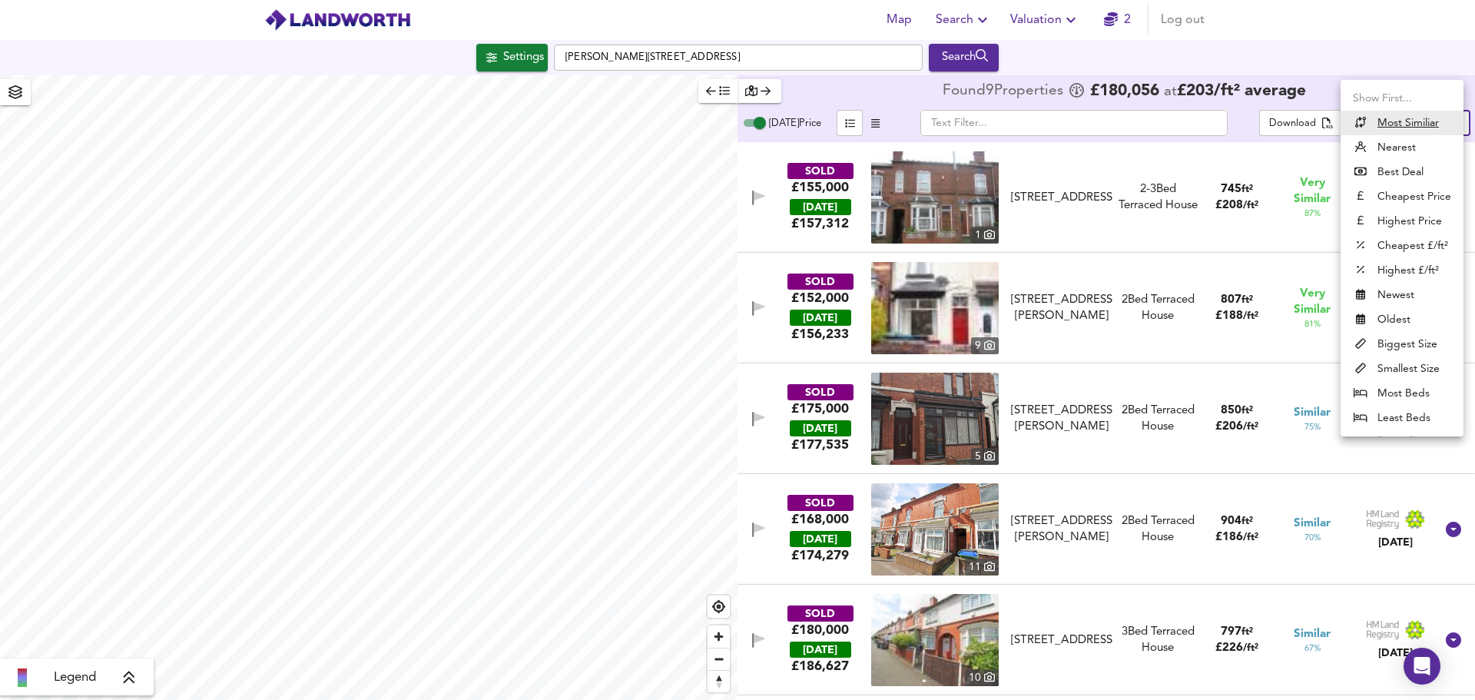
click at [1439, 121] on body "Map Search Valuation 2 Log out Settings Sabell Road, B67 7PL Search Legend Foun…" at bounding box center [737, 350] width 1475 height 700
click at [1409, 150] on li "Nearest" at bounding box center [1401, 147] width 123 height 25
type input "distancetocenter"
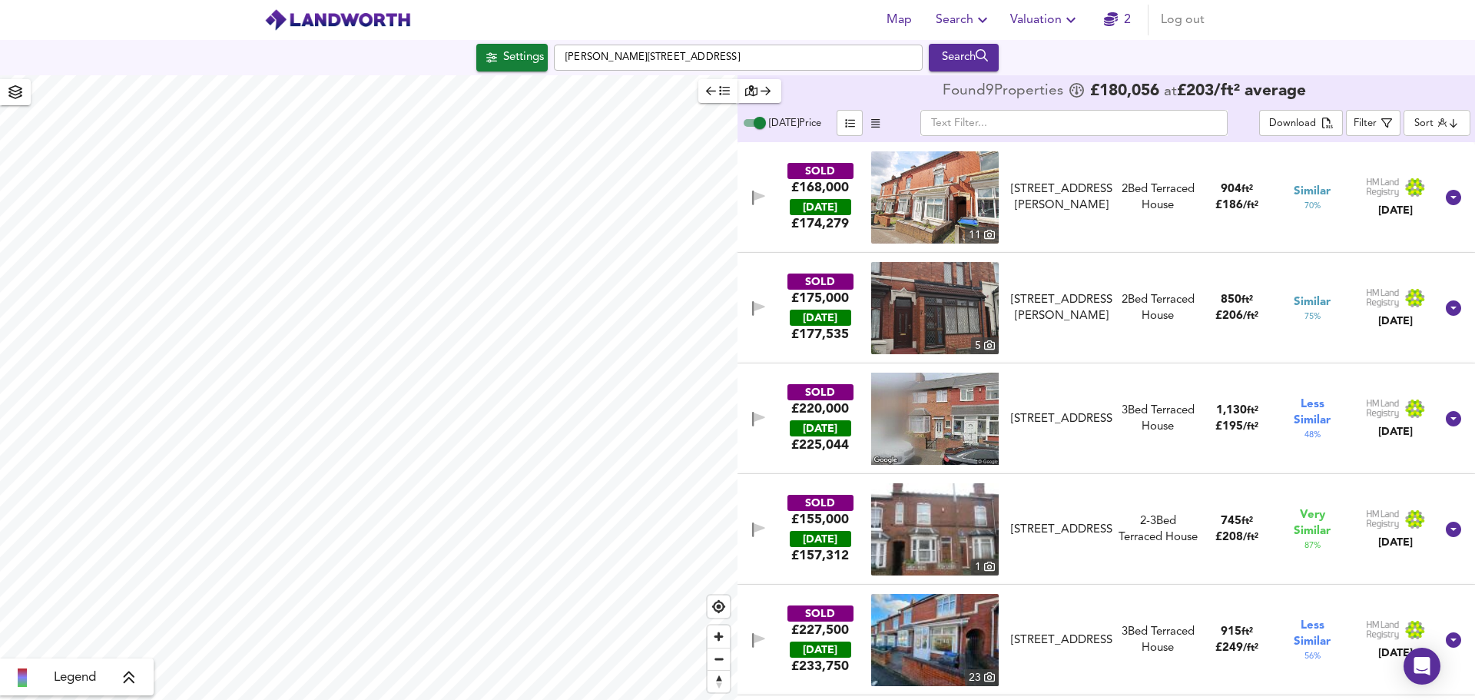
click at [1212, 243] on div "SOLD £168,000 TODAY £ 174,279 11 103 Dibble Road, B67 7PZ 103 Dibble Road, B67 …" at bounding box center [1087, 197] width 694 height 92
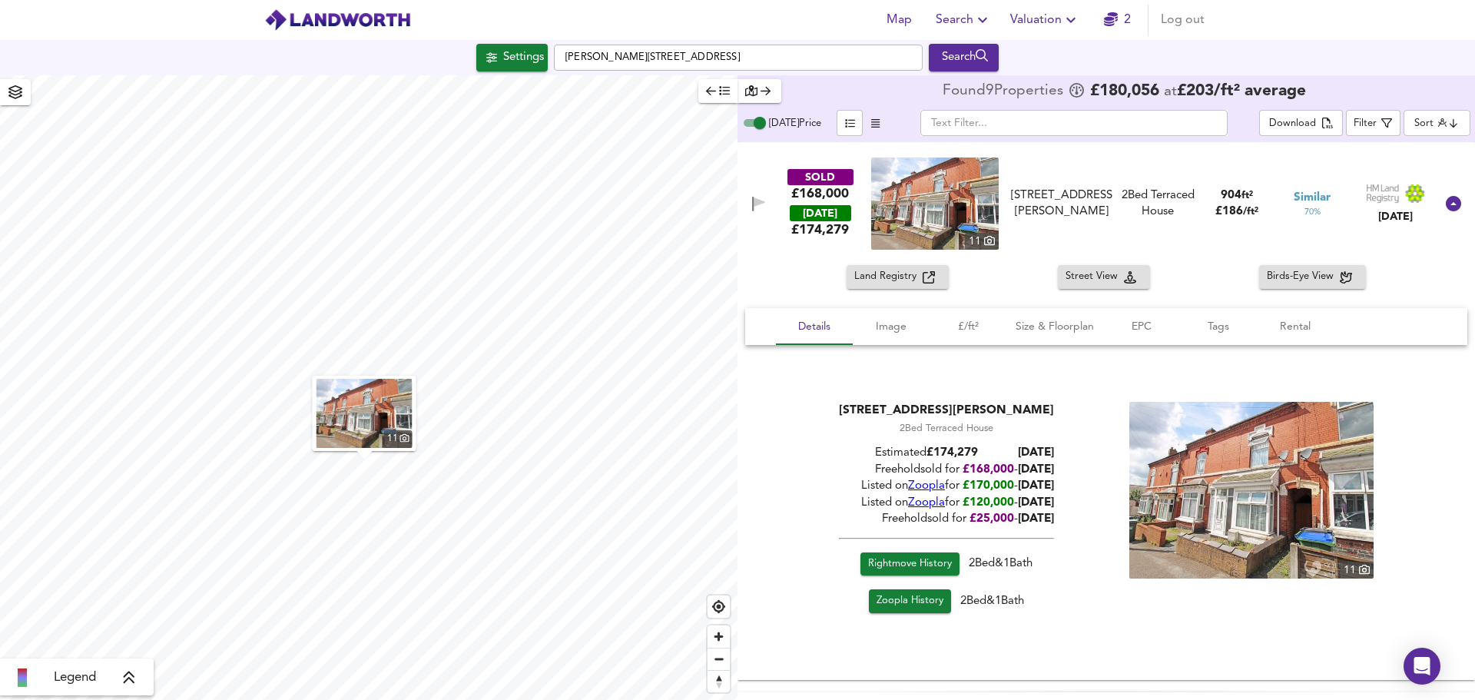
click at [1281, 279] on span "Birds-Eye View" at bounding box center [1303, 277] width 73 height 18
click at [1448, 204] on icon at bounding box center [1453, 203] width 15 height 15
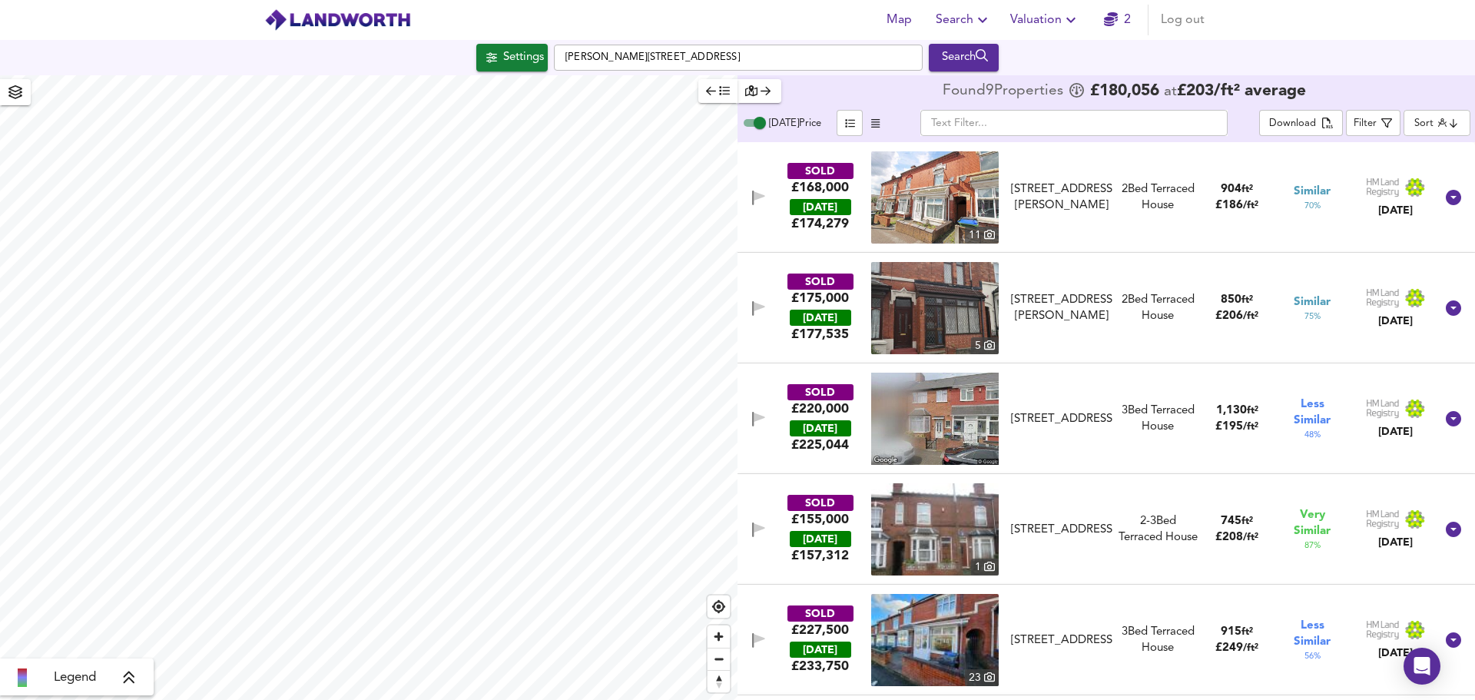
type input "404"
click at [1071, 22] on icon "button" at bounding box center [1070, 20] width 9 height 5
click at [1317, 35] on header "Map Search Valuation New Valuation Report Valuation Report History 2 Log out" at bounding box center [737, 20] width 1475 height 40
click at [1043, 23] on span "Valuation" at bounding box center [1045, 20] width 70 height 22
click at [1039, 23] on span "Valuation" at bounding box center [1045, 20] width 70 height 22
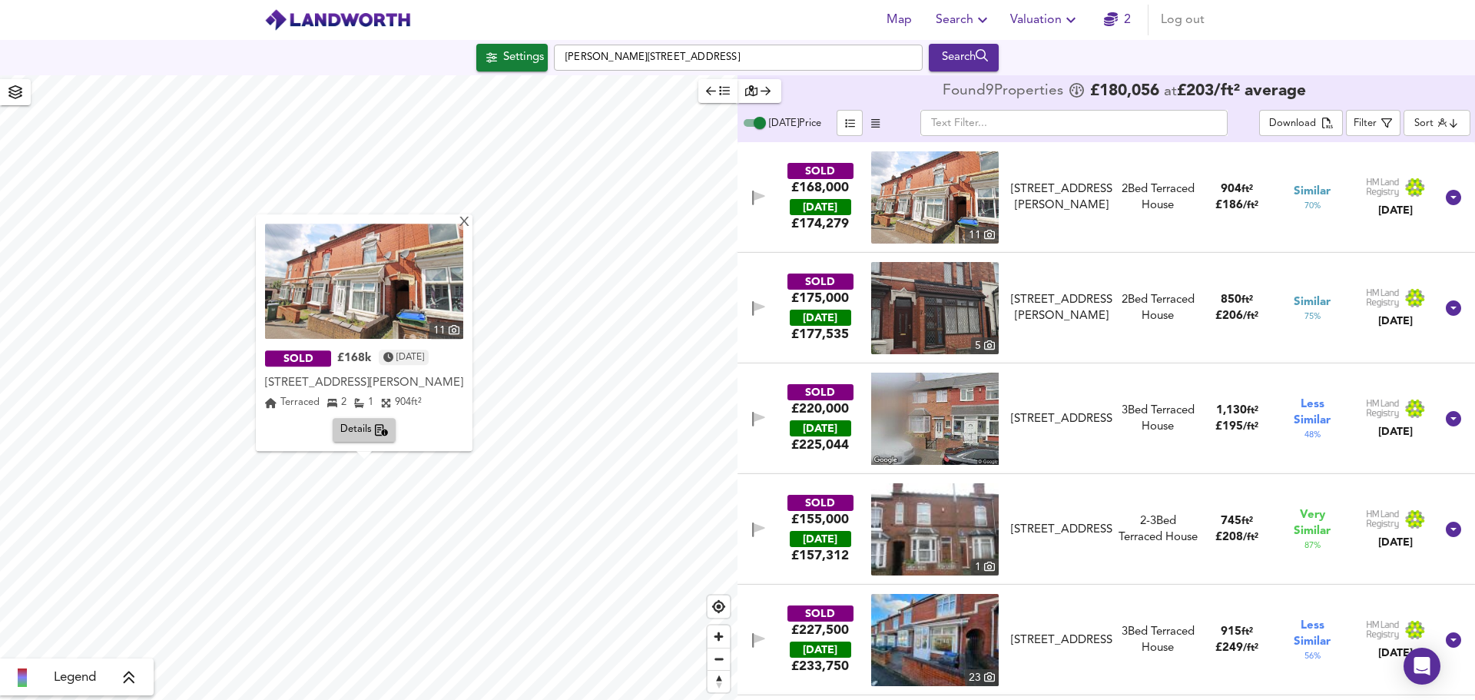
click at [466, 224] on div "X" at bounding box center [464, 223] width 13 height 15
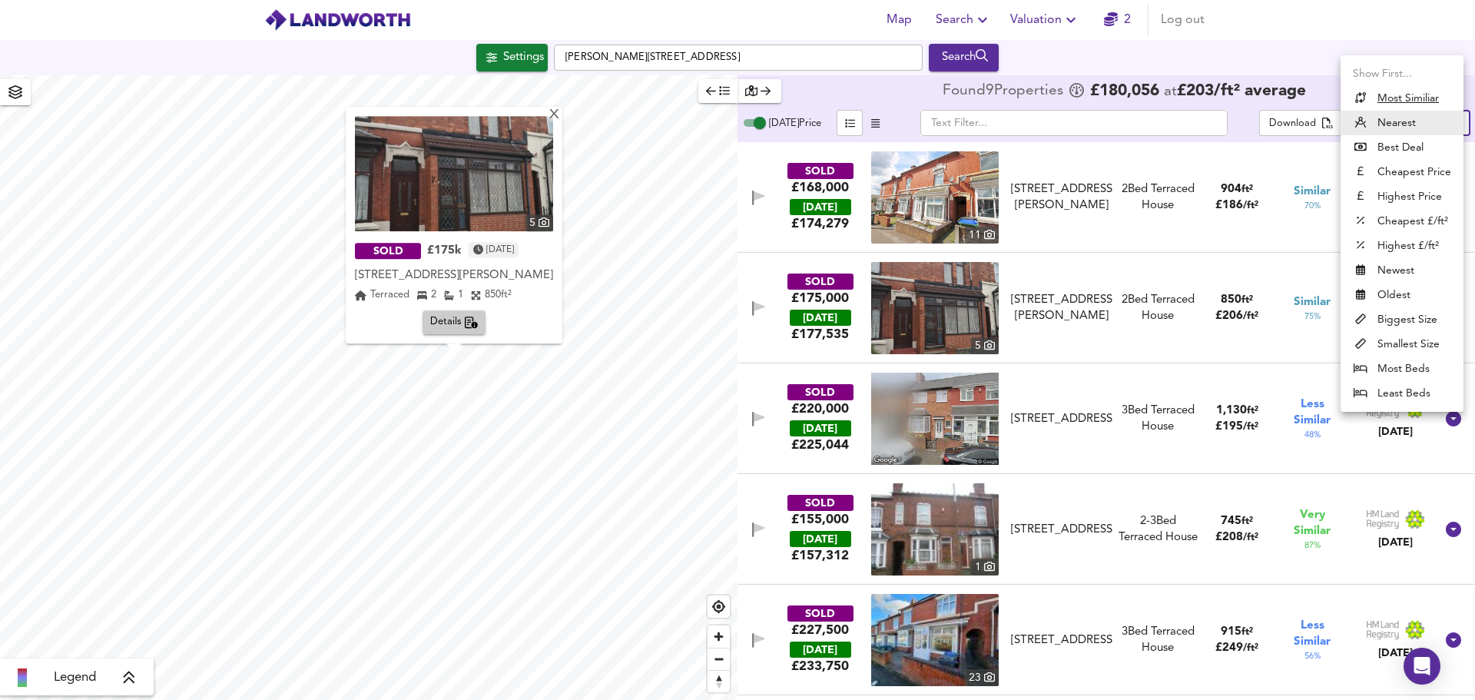
click at [1425, 120] on body "Map Search Valuation 2 Log out Settings Sabell Road, B67 7PL Search X 5 SOLD £1…" at bounding box center [737, 350] width 1475 height 700
click at [1280, 32] on div at bounding box center [737, 350] width 1475 height 700
